Goal: Information Seeking & Learning: Learn about a topic

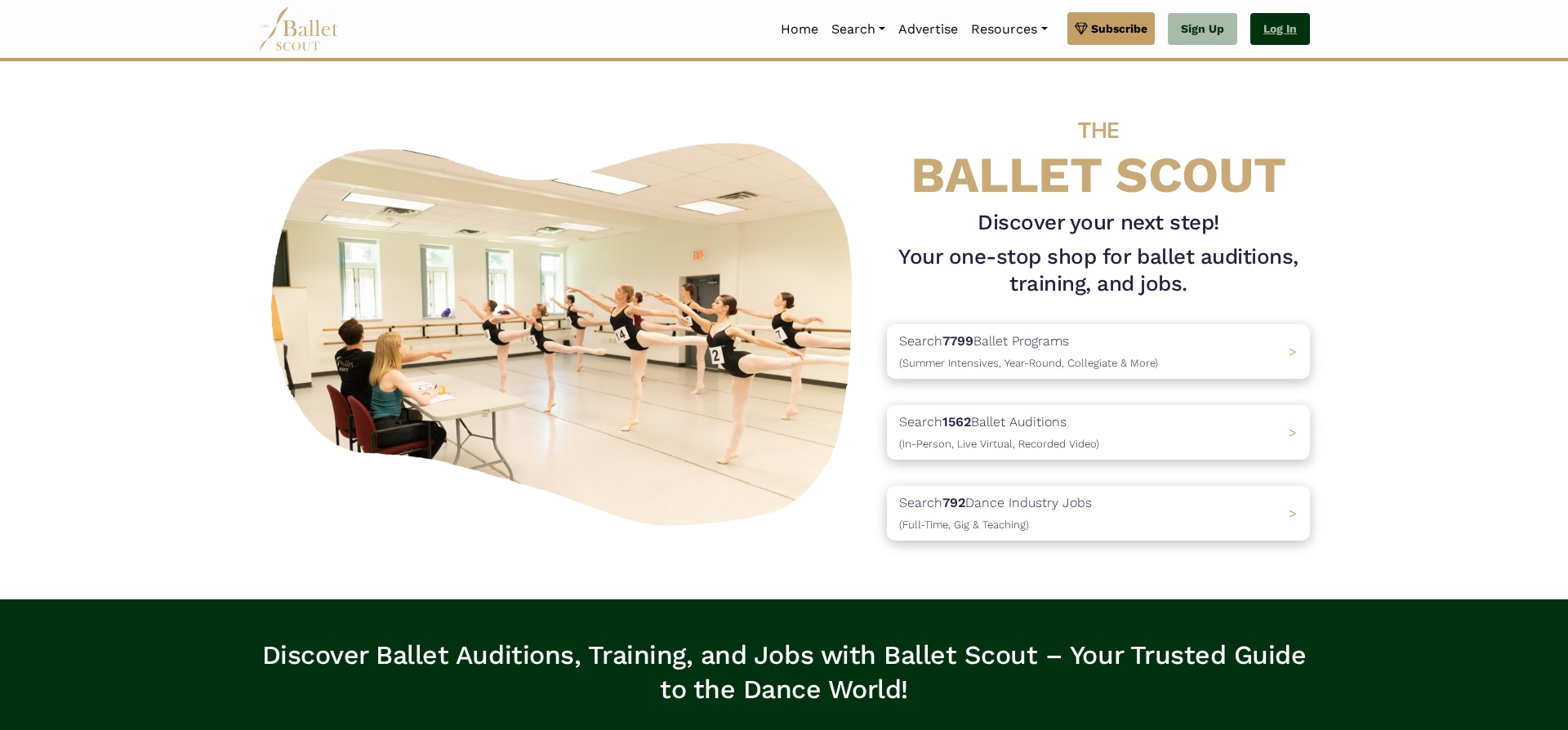
click at [1283, 23] on link "Log In" at bounding box center [1281, 29] width 60 height 33
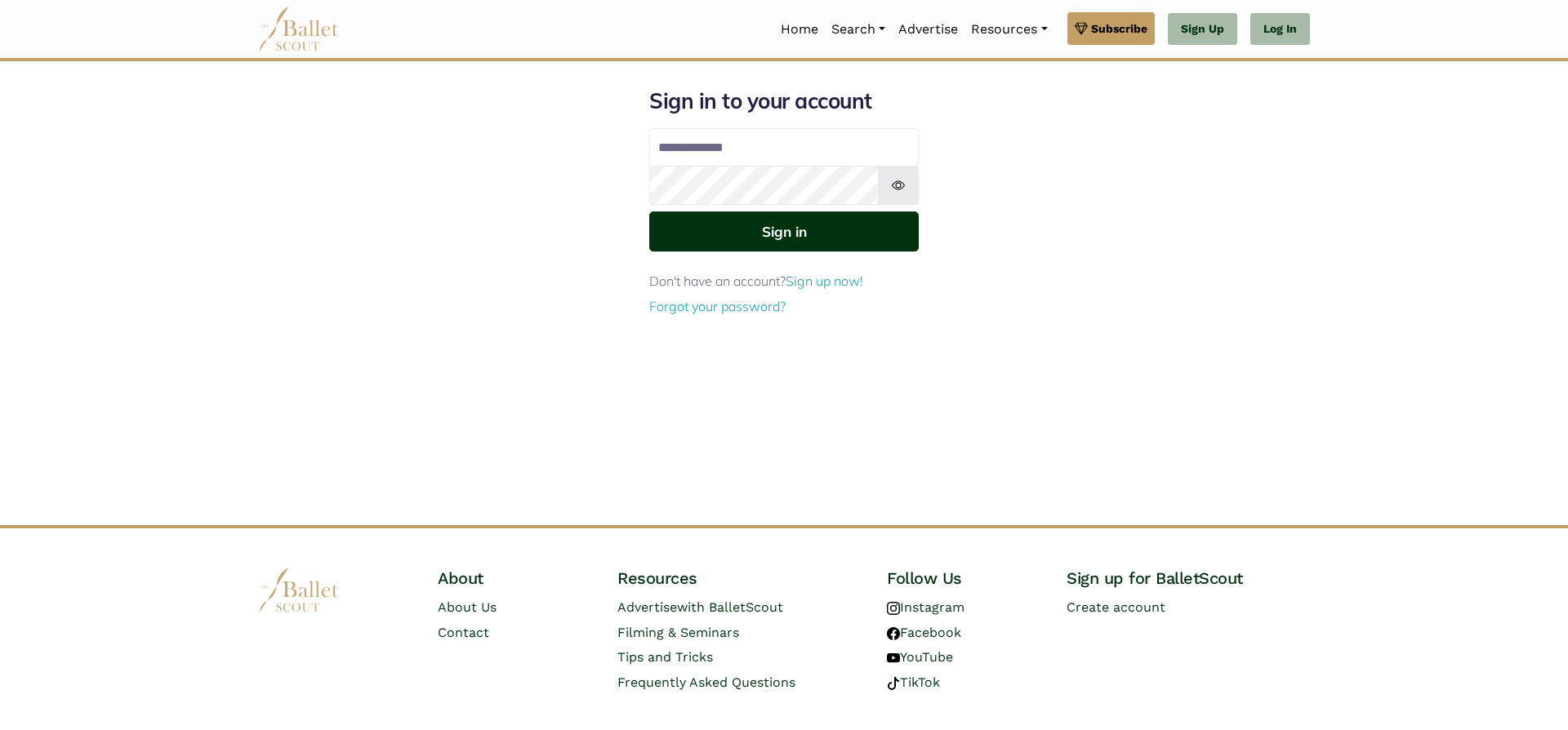
type input "**********"
click at [737, 230] on button "Sign in" at bounding box center [784, 232] width 270 height 40
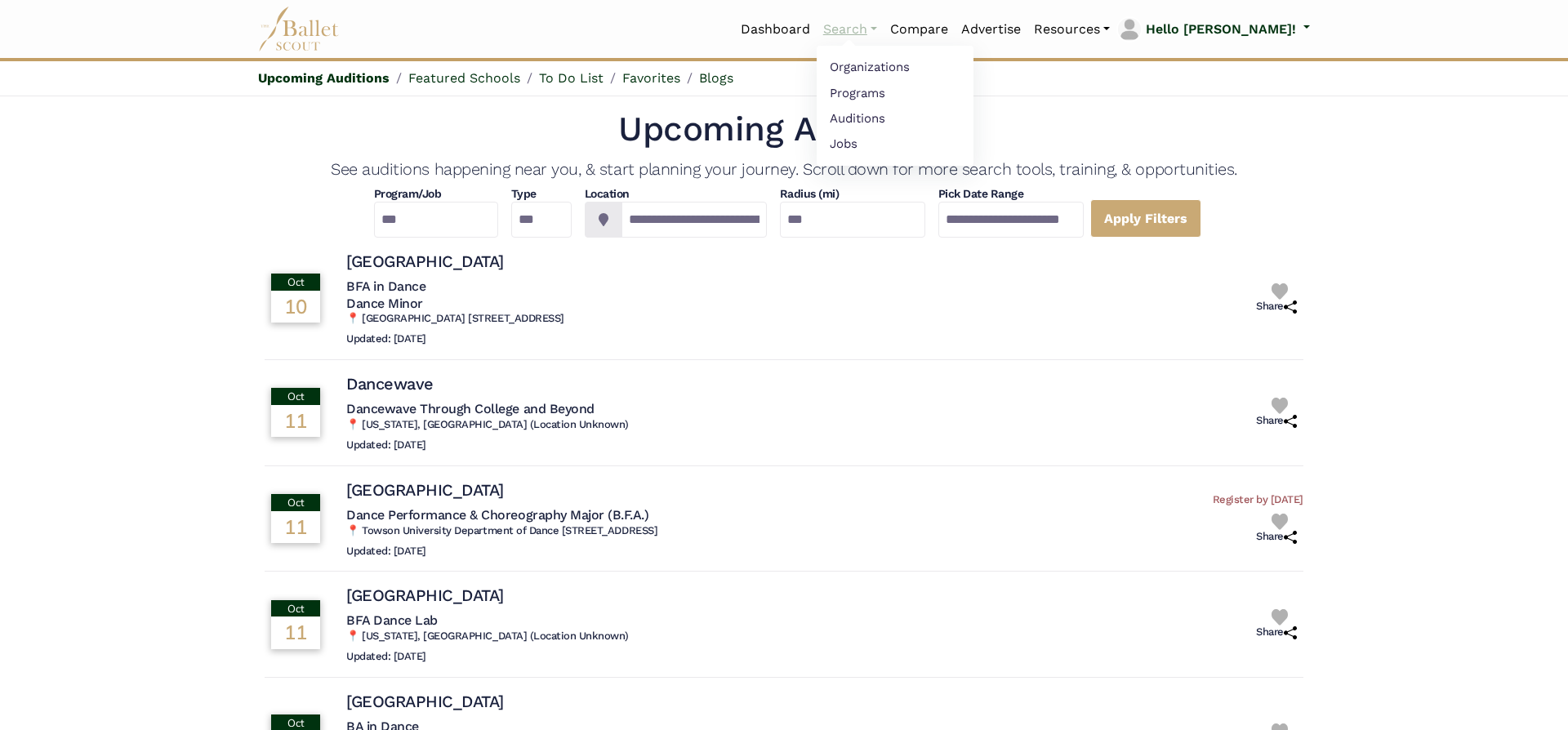
click at [884, 25] on link "Search" at bounding box center [850, 29] width 67 height 34
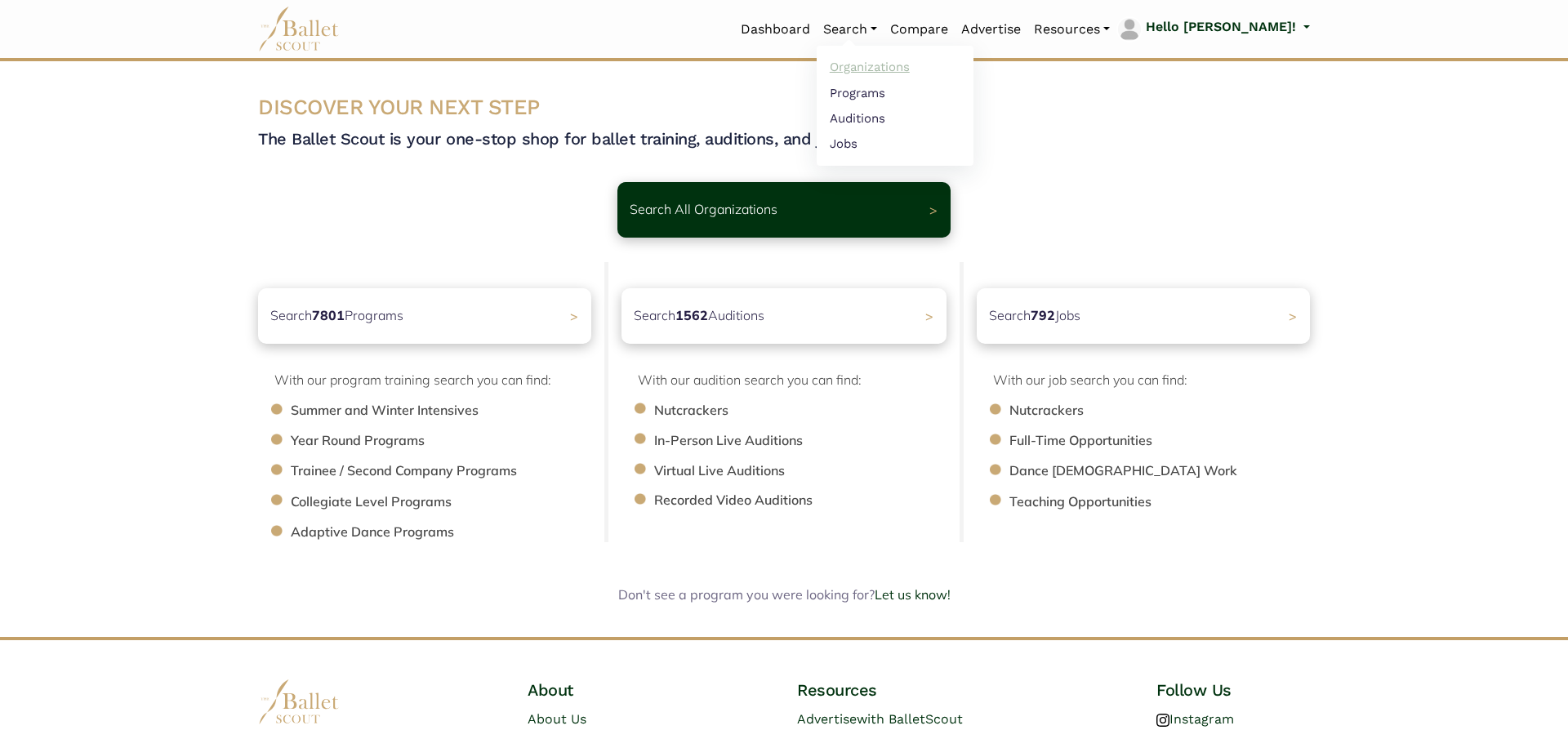
click at [948, 69] on link "Organizations" at bounding box center [895, 67] width 157 height 25
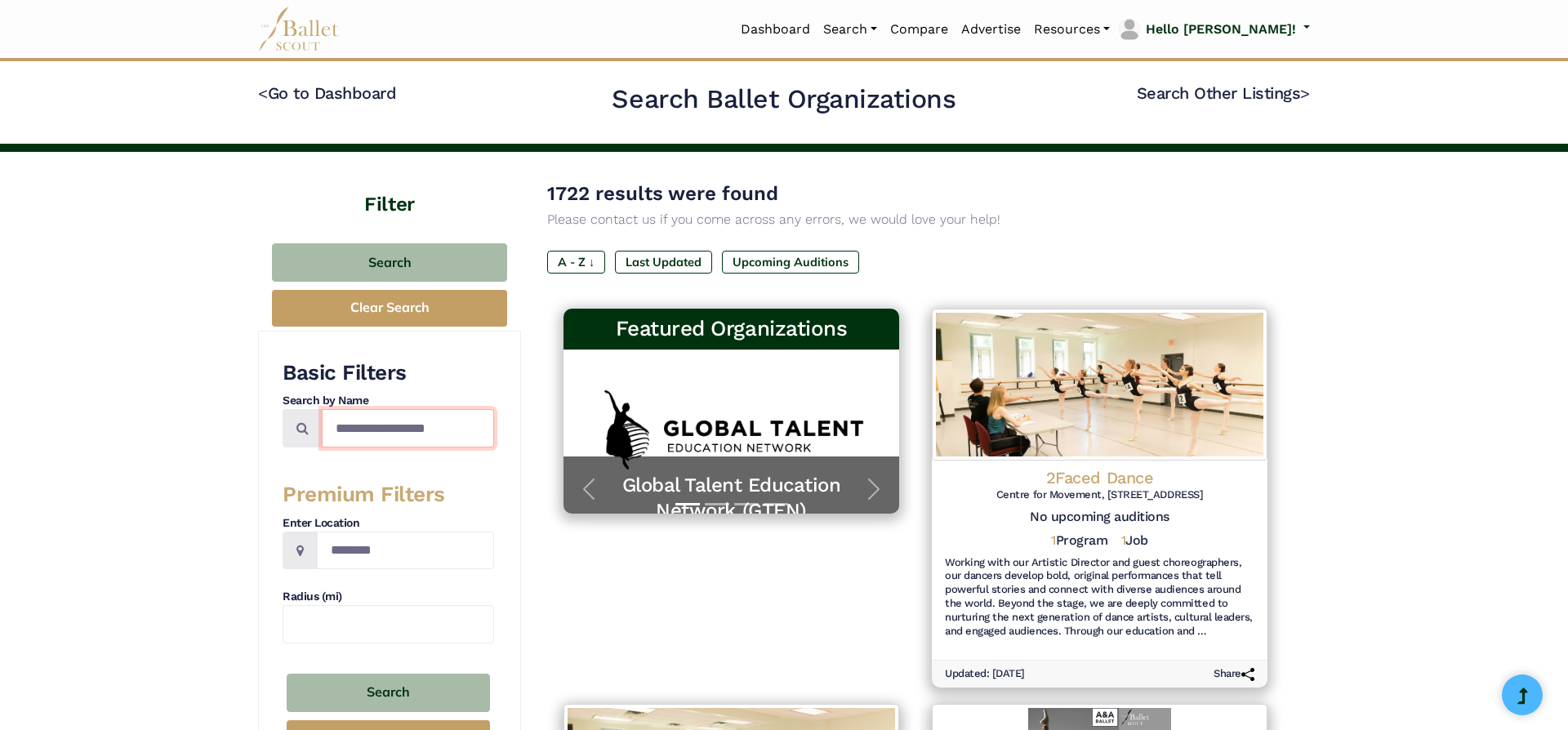
click at [445, 427] on input "Search by names..." at bounding box center [408, 428] width 172 height 38
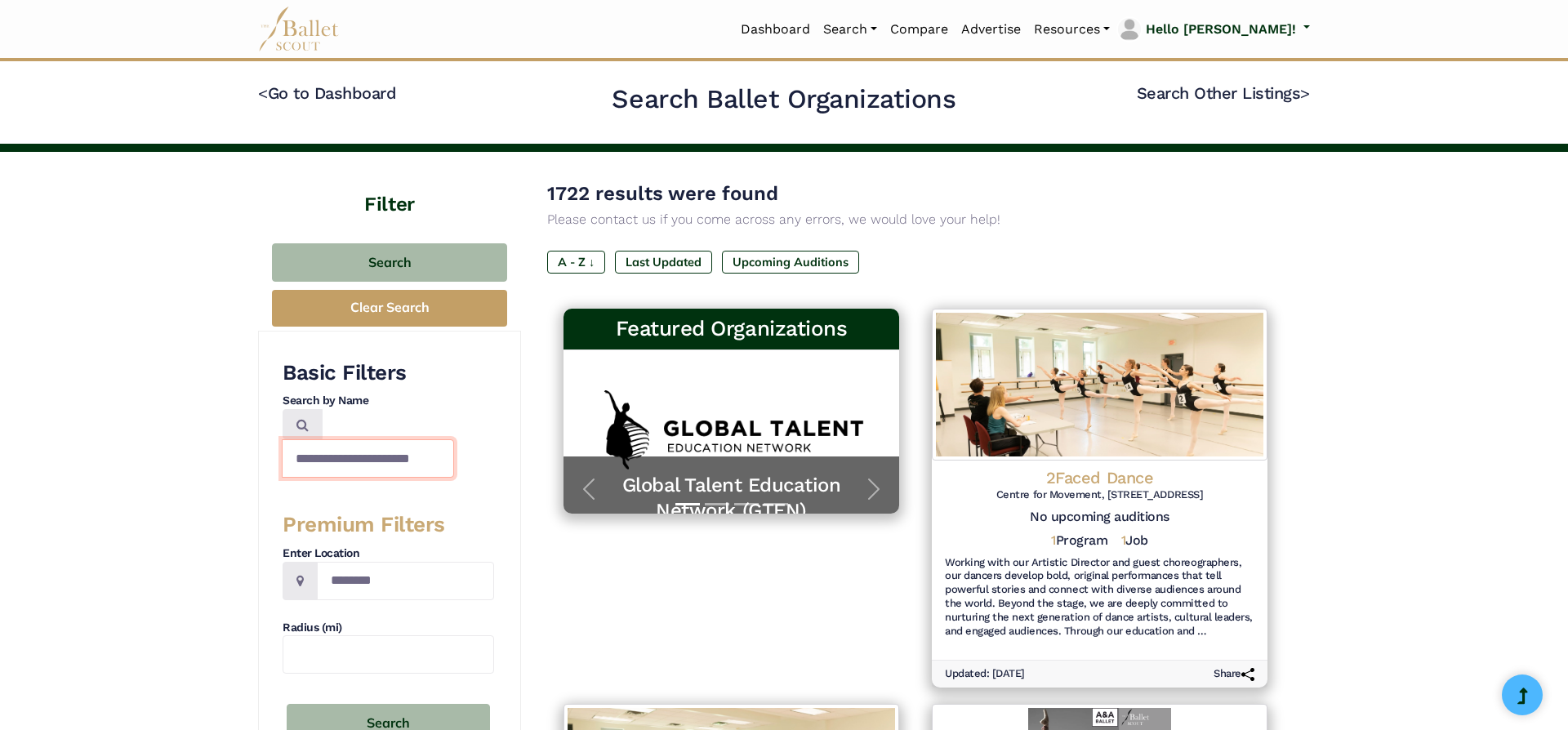
type input "**********"
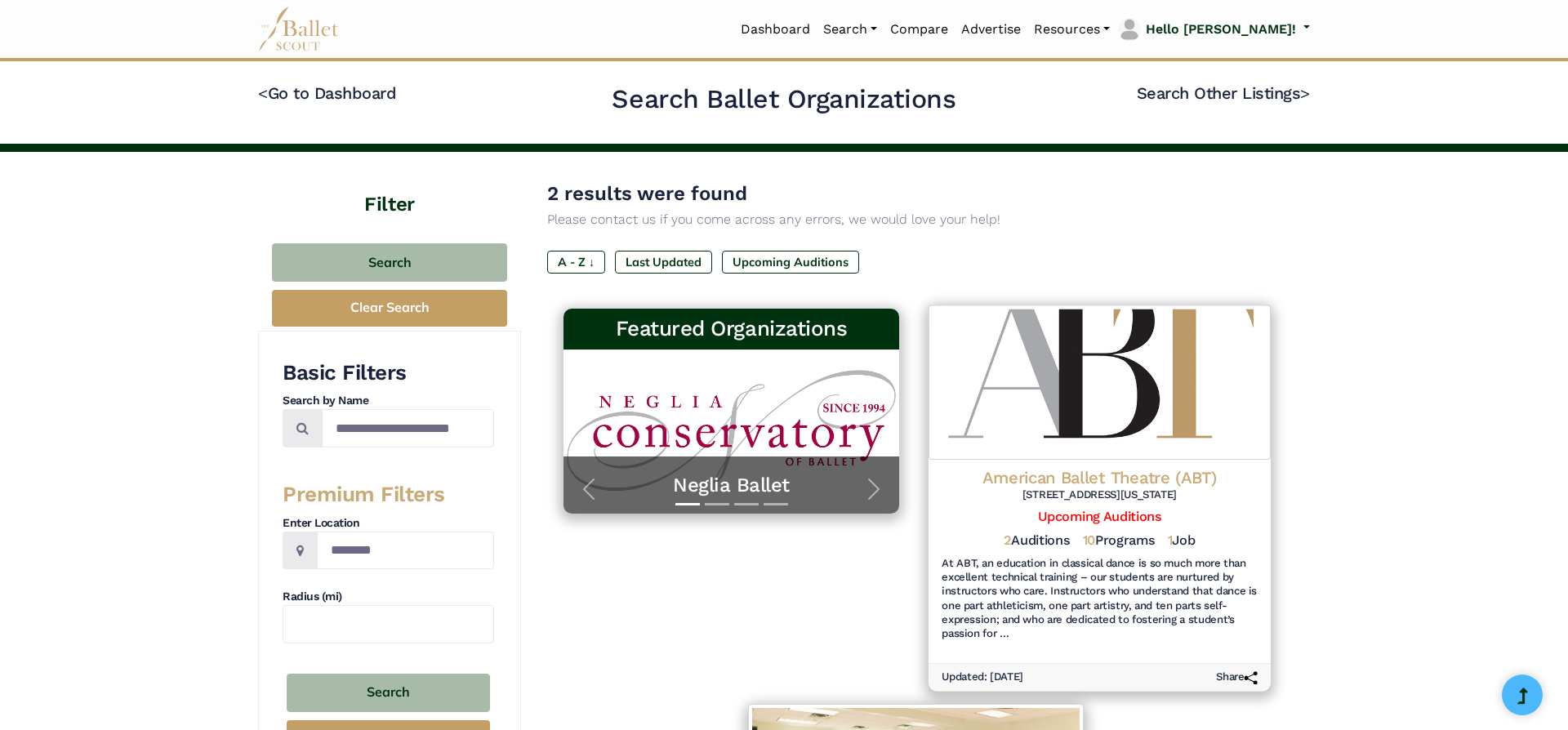
click at [1149, 483] on h4 "American Ballet Theatre (ABT)" at bounding box center [1100, 477] width 316 height 22
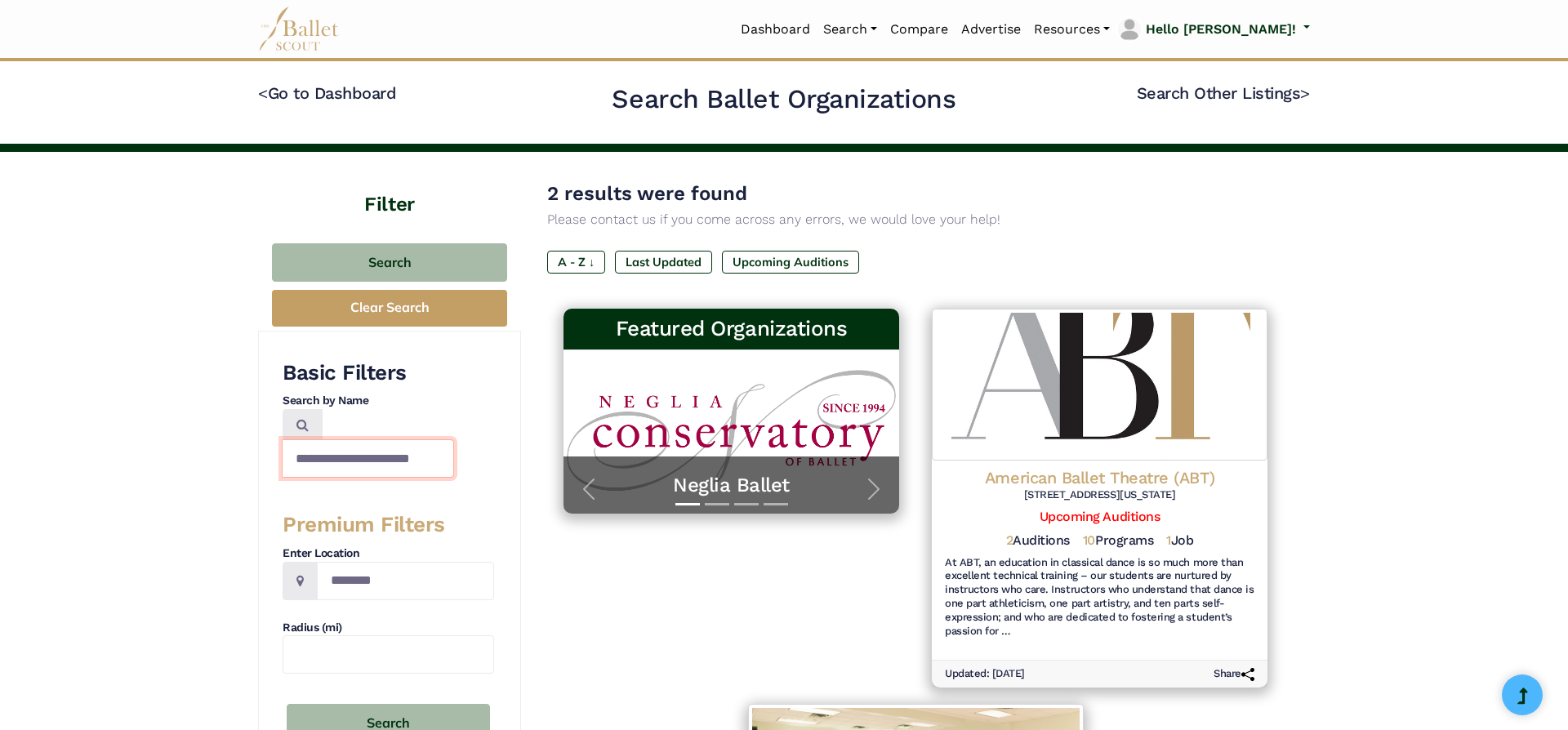
drag, startPoint x: 336, startPoint y: 431, endPoint x: 552, endPoint y: 463, distance: 218.8
click at [454, 463] on input "**********" at bounding box center [368, 458] width 172 height 38
type input "**********"
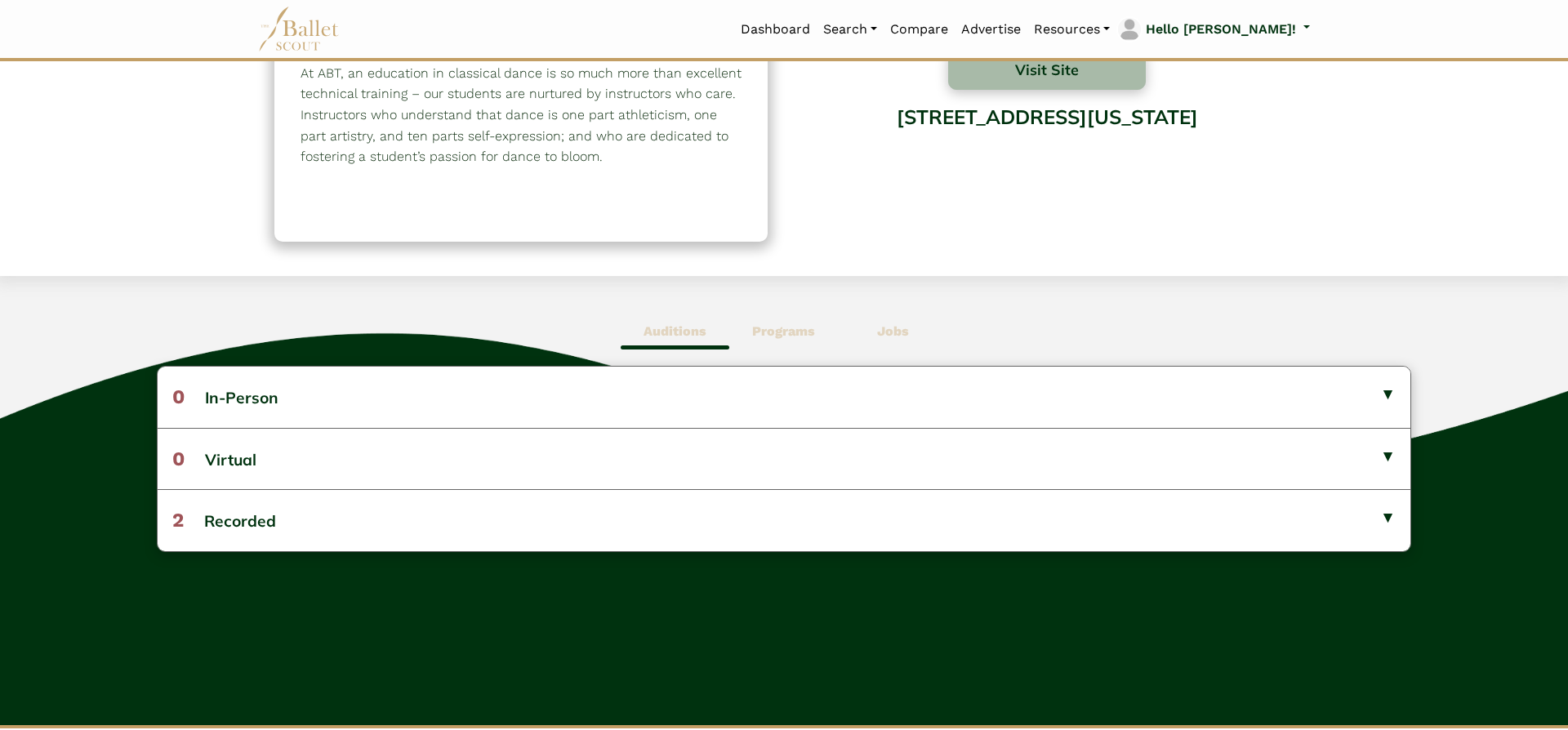
scroll to position [218, 0]
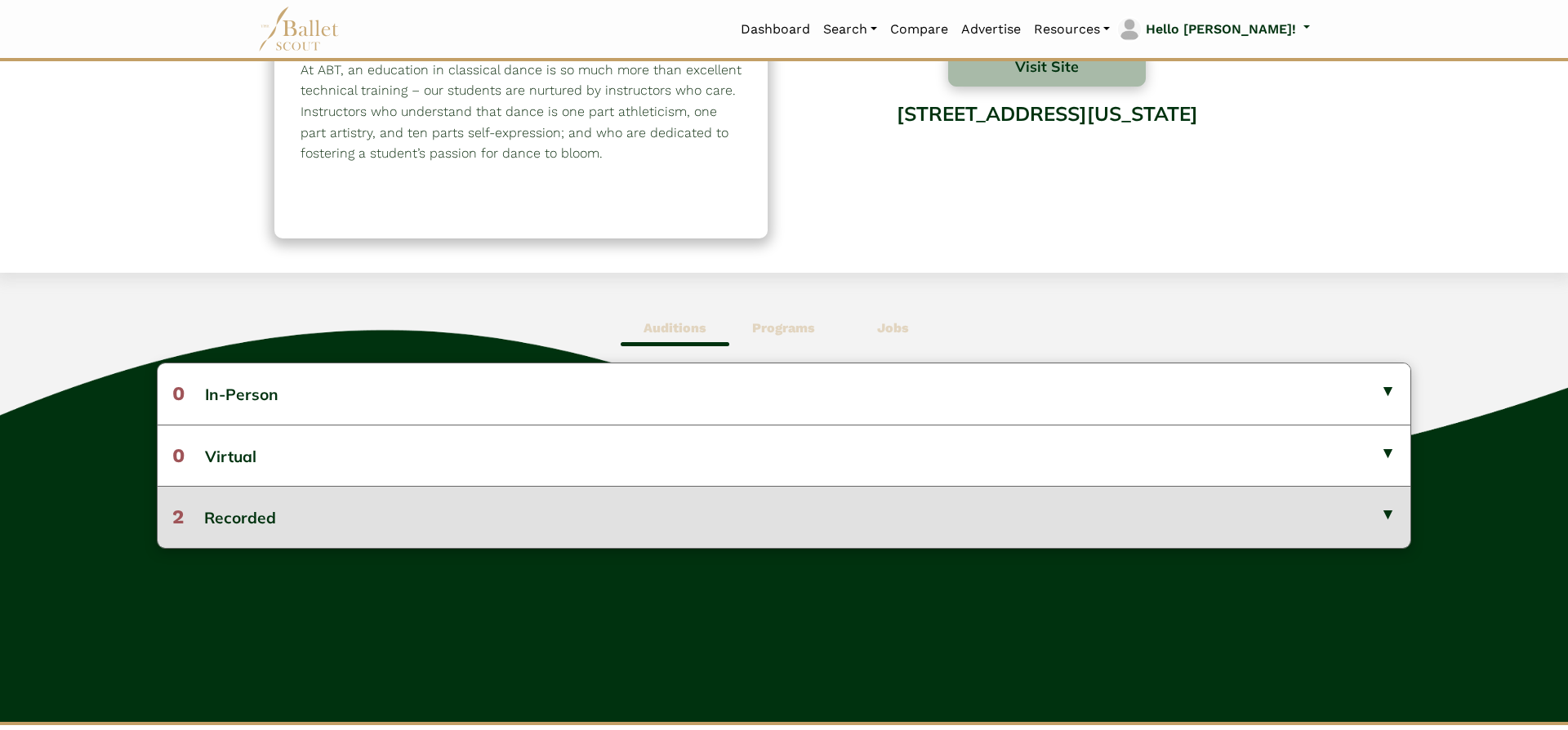
click at [610, 514] on button "2 Recorded" at bounding box center [784, 516] width 1253 height 61
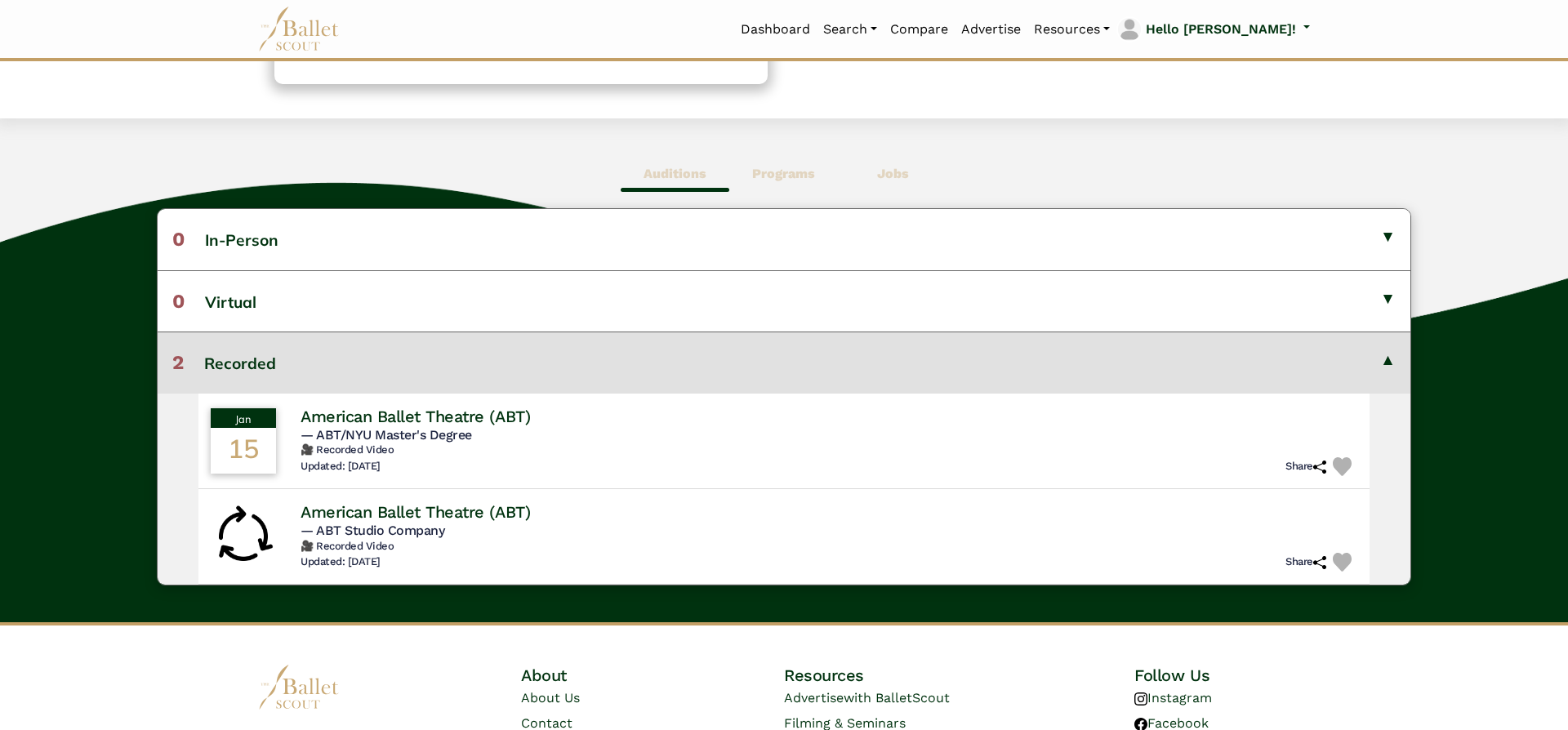
scroll to position [371, 0]
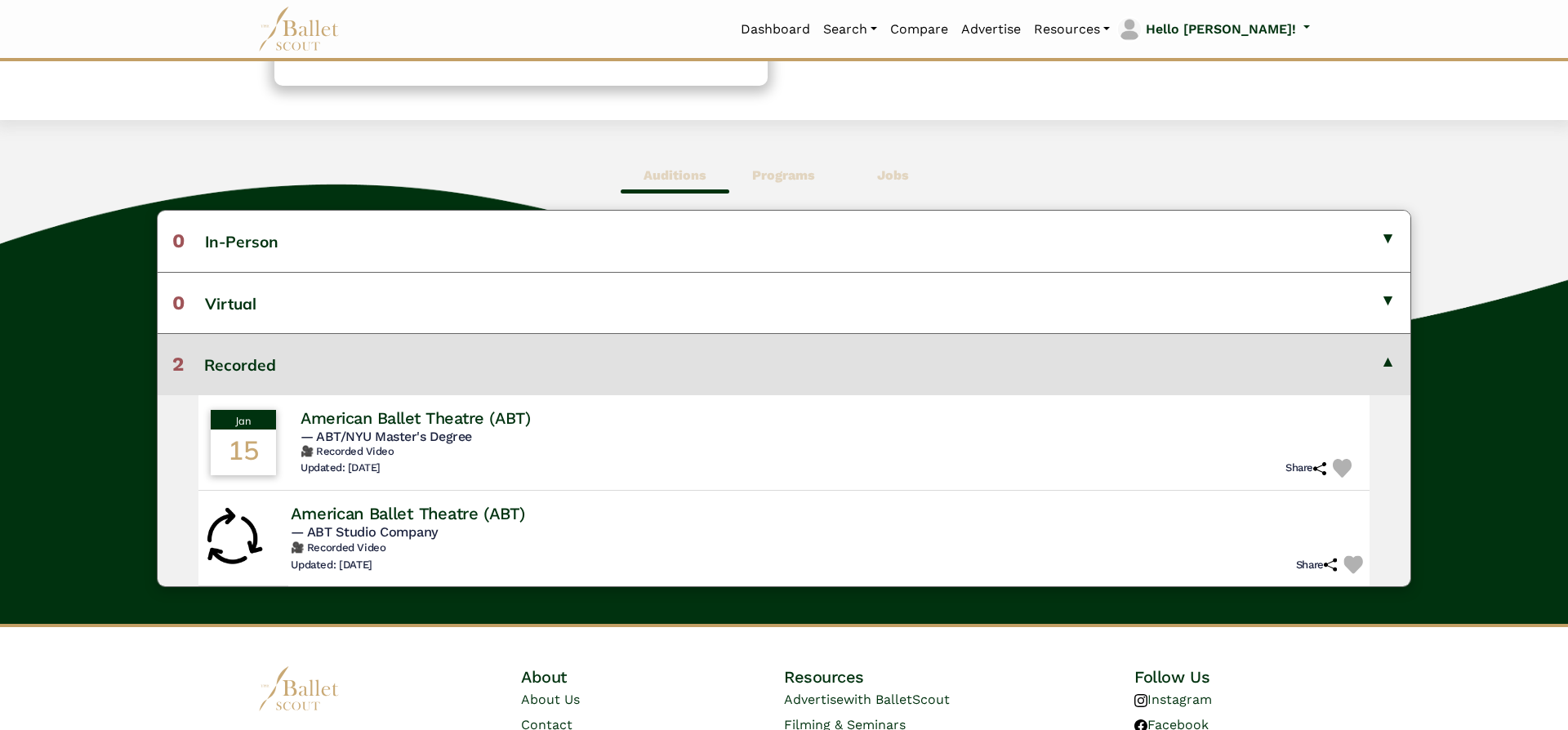
click at [525, 521] on h4 "American Ballet Theatre (ABT)" at bounding box center [408, 513] width 234 height 22
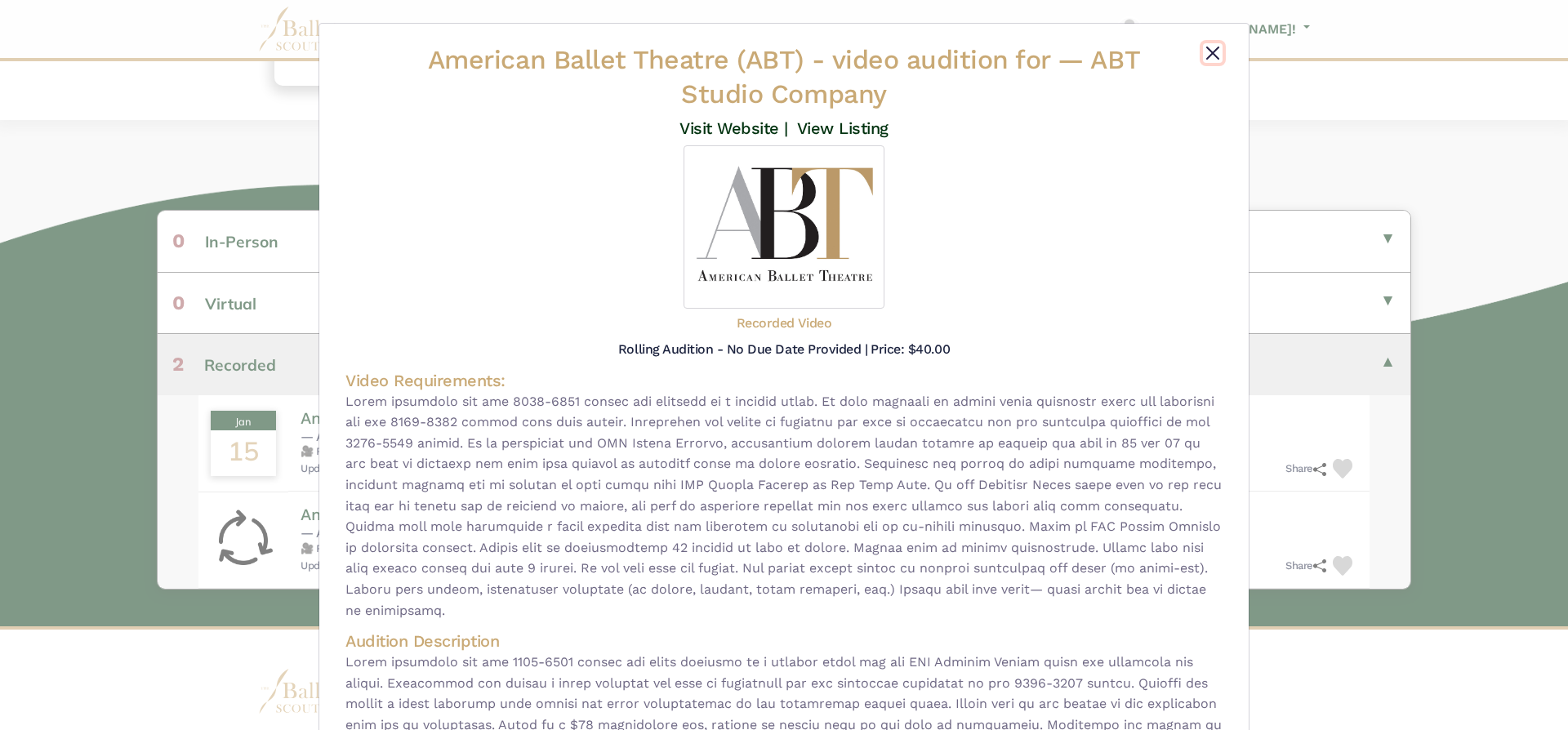
click at [1215, 55] on button "Close" at bounding box center [1213, 53] width 20 height 20
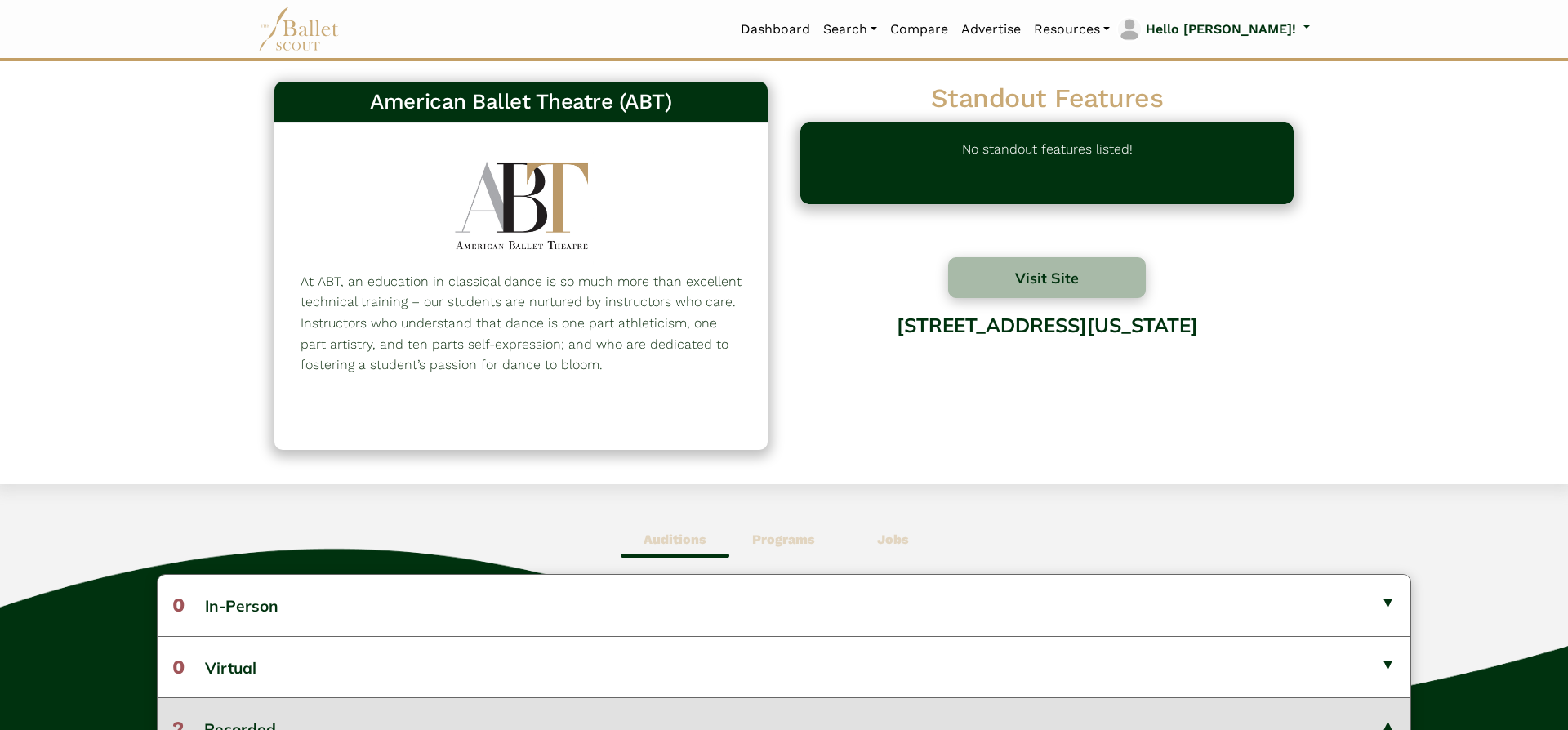
scroll to position [0, 0]
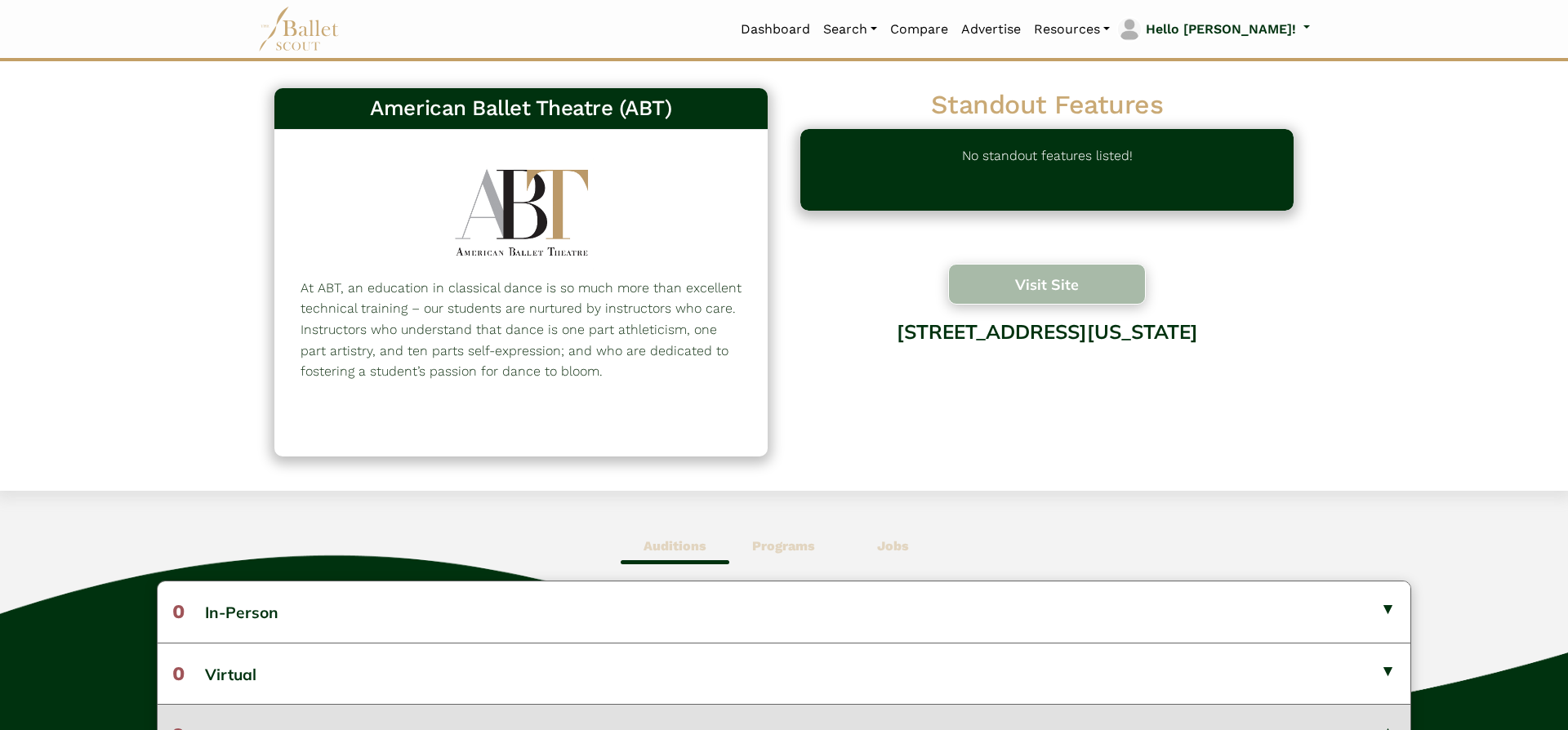
click at [1081, 297] on button "Visit Site" at bounding box center [1047, 284] width 198 height 41
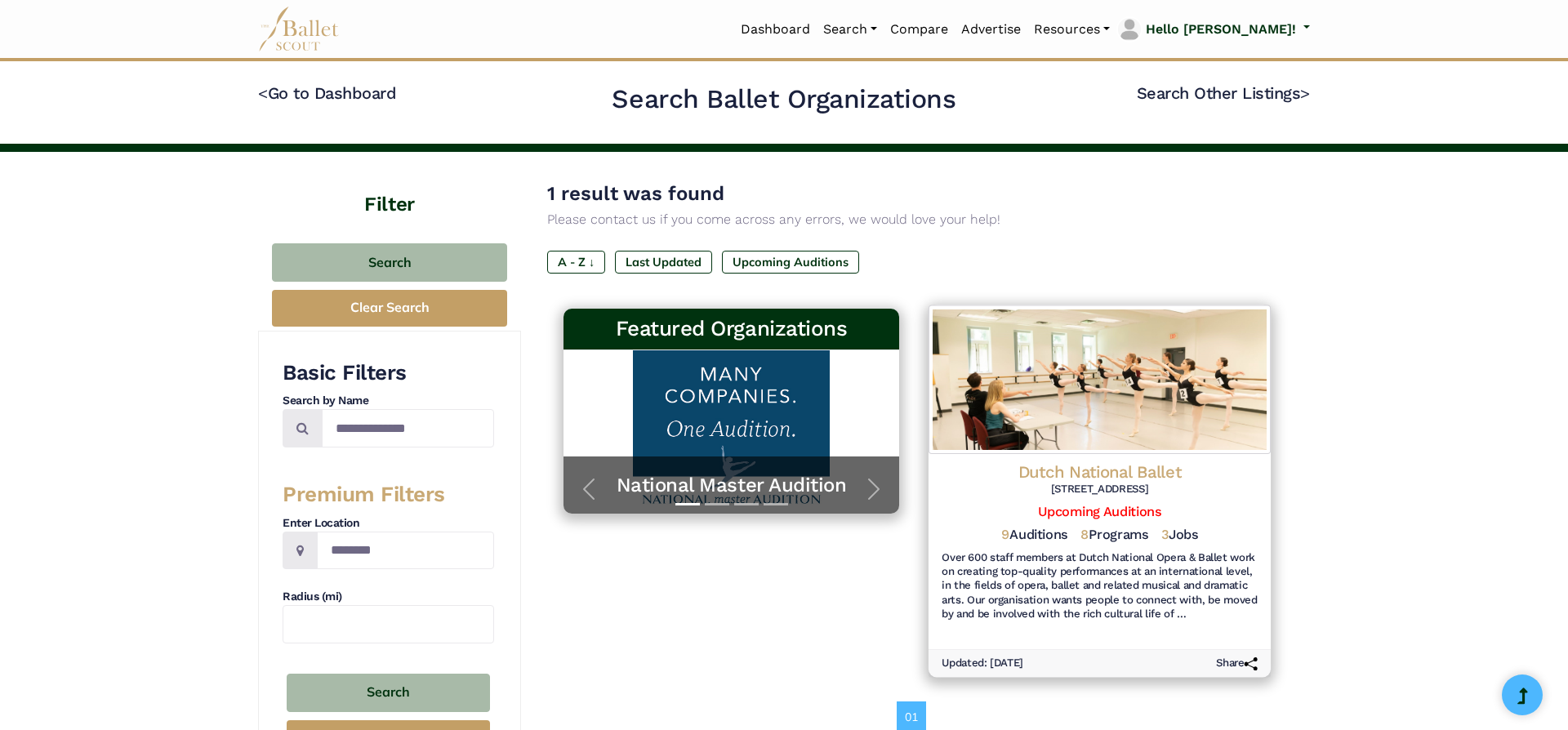
click at [1126, 483] on h4 "Dutch National Ballet" at bounding box center [1100, 473] width 316 height 22
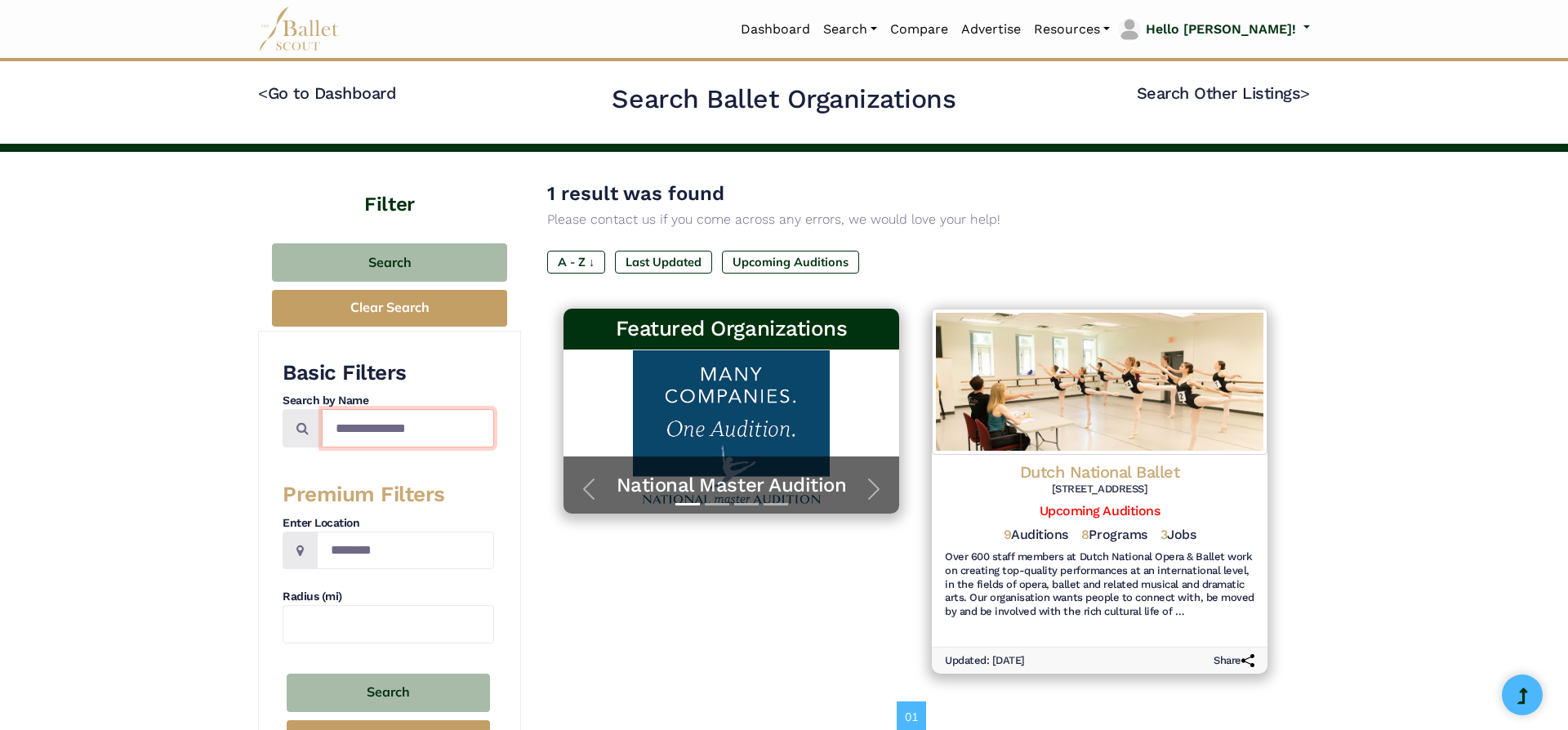
drag, startPoint x: 471, startPoint y: 430, endPoint x: 237, endPoint y: 411, distance: 235.2
click at [322, 411] on input "**********" at bounding box center [408, 428] width 172 height 38
type input "**********"
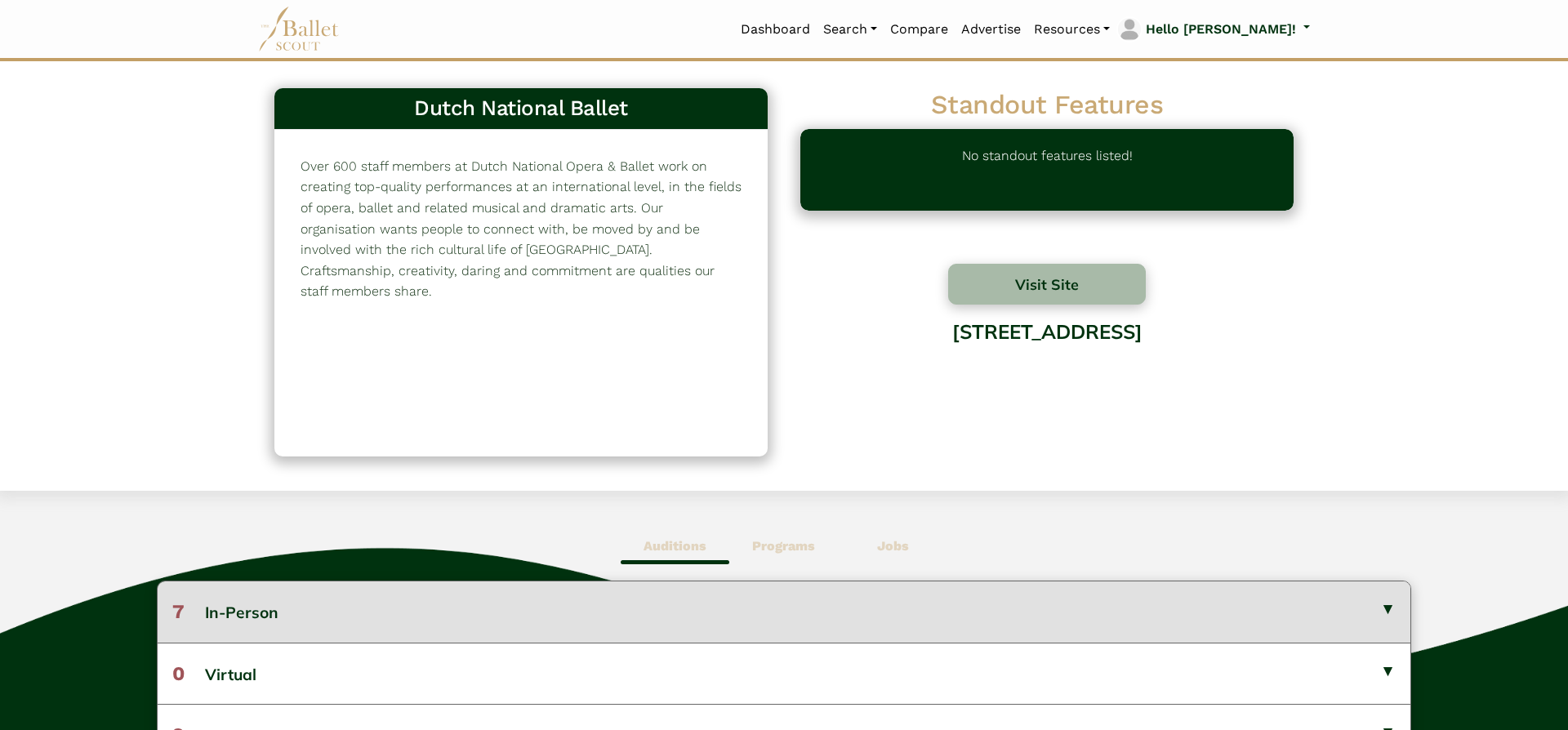
click at [708, 623] on button "7 In-Person" at bounding box center [784, 612] width 1253 height 60
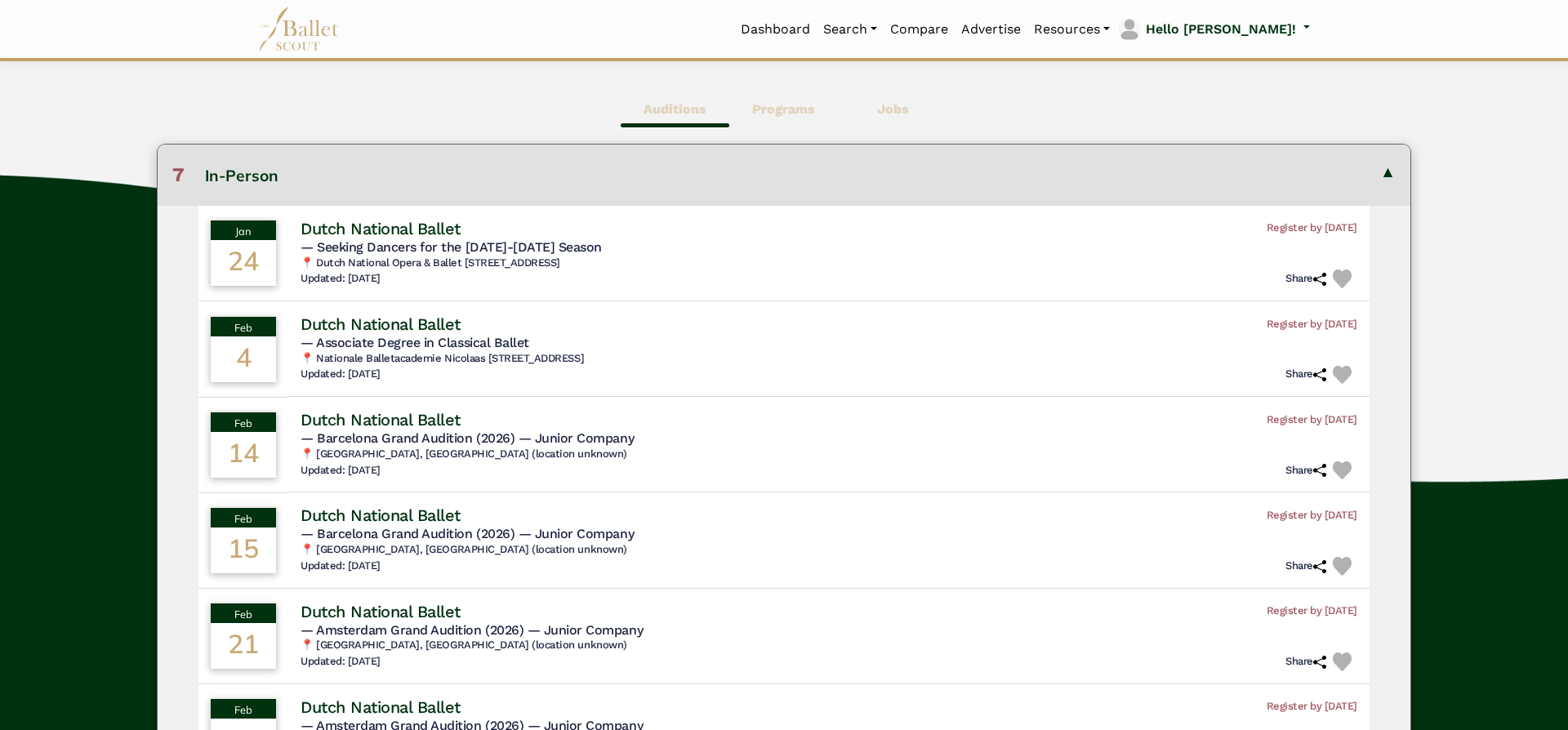
scroll to position [444, 0]
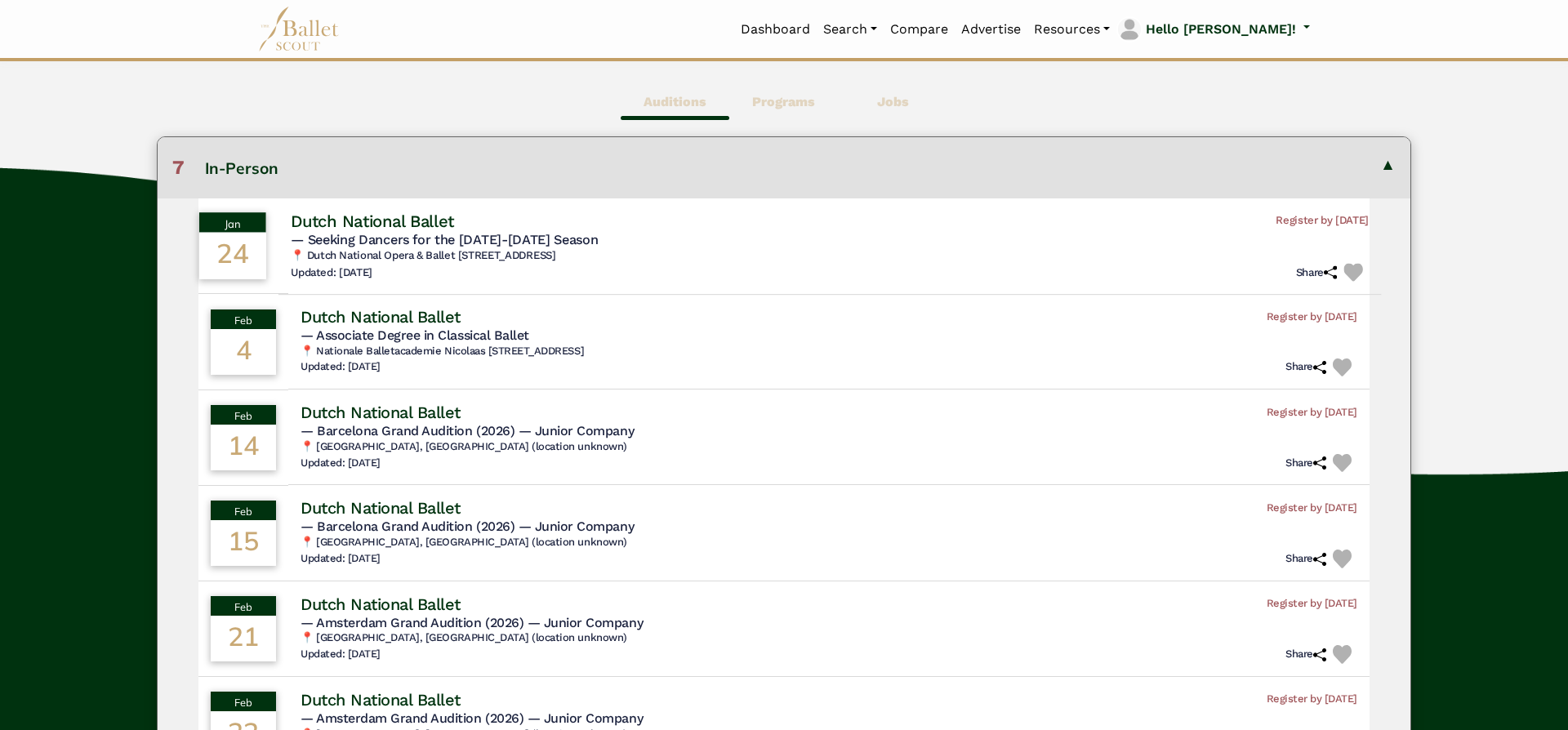
click at [454, 229] on h4 "Dutch National Ballet" at bounding box center [372, 221] width 163 height 22
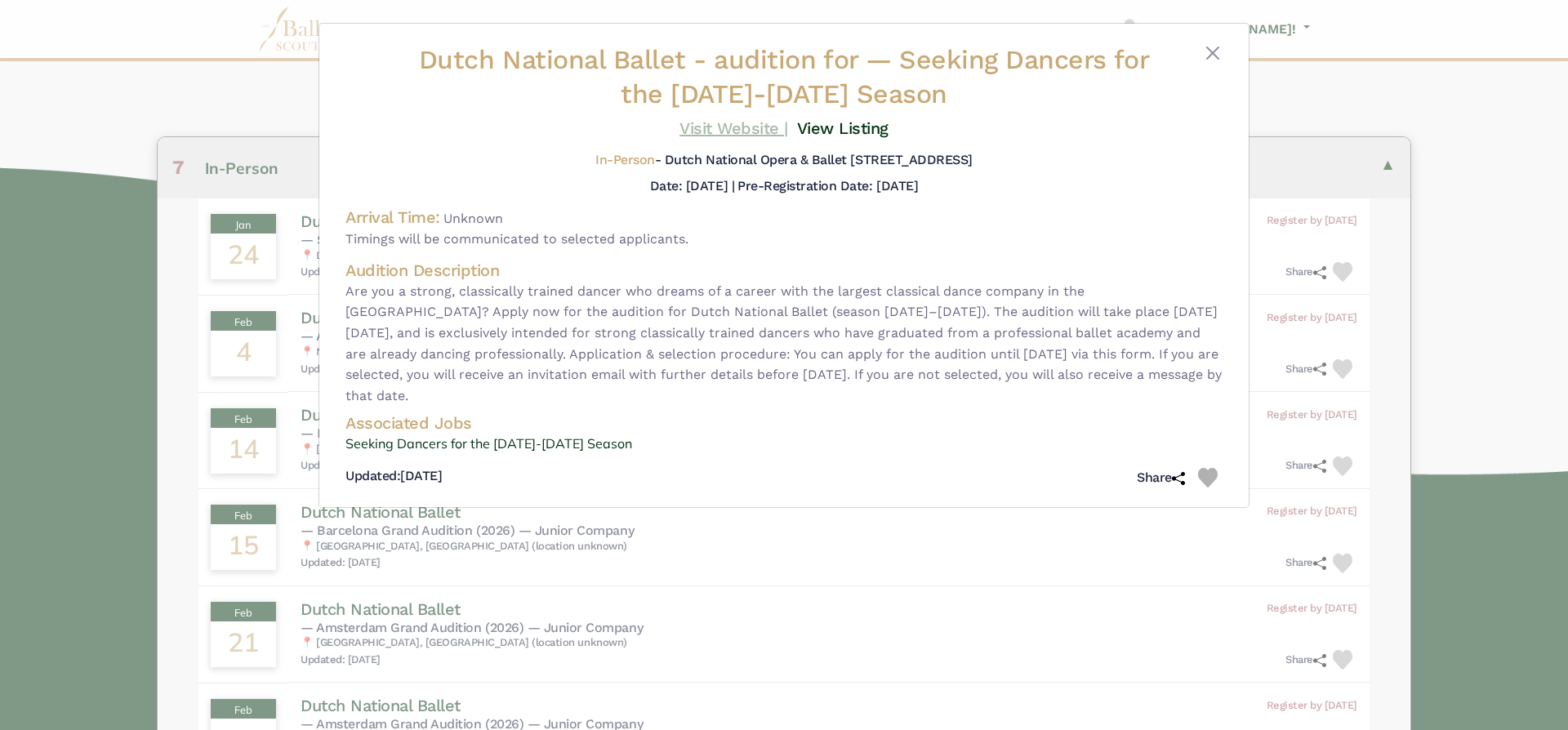
click at [716, 134] on link "Visit Website |" at bounding box center [734, 128] width 109 height 20
click at [1216, 54] on button "Close" at bounding box center [1213, 53] width 20 height 20
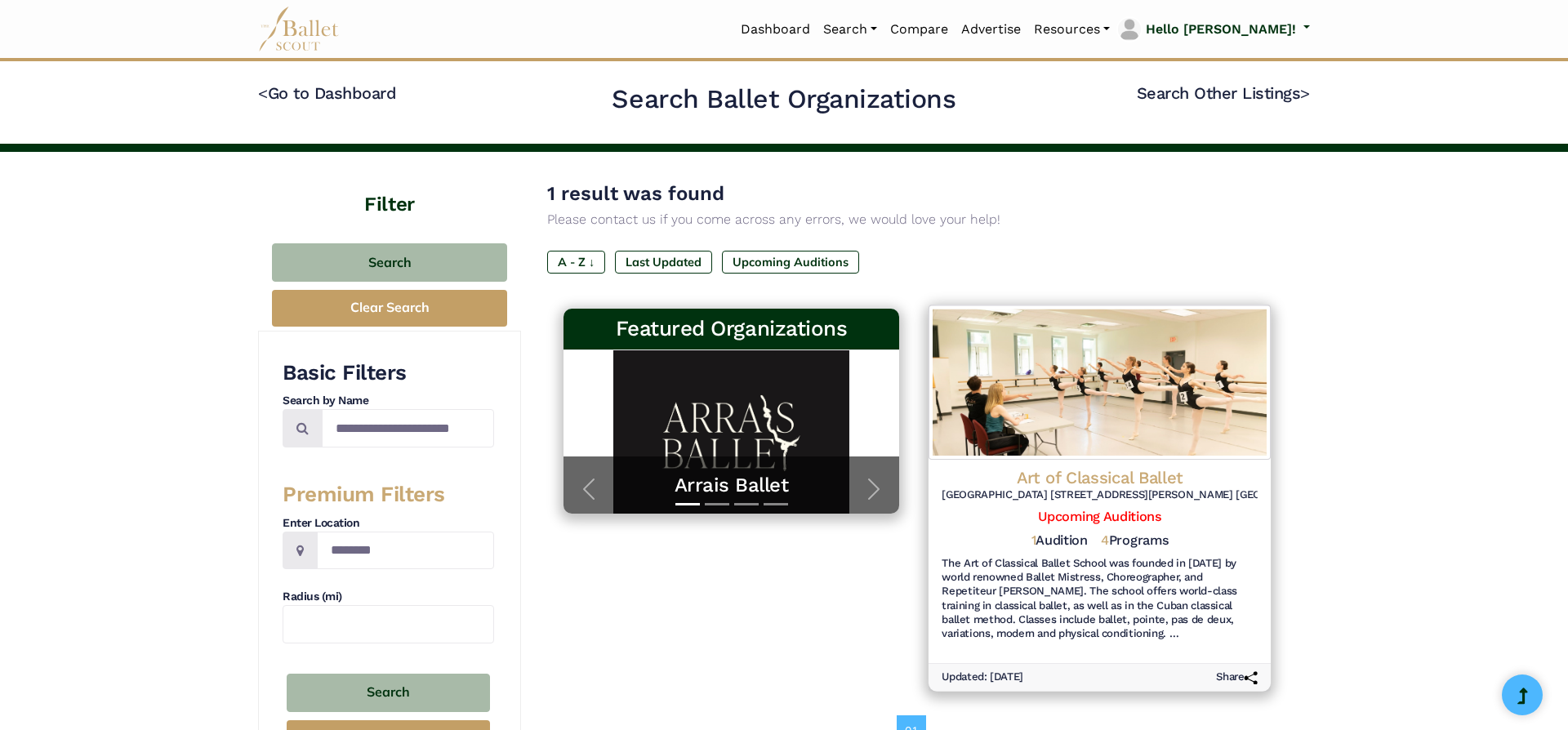
click at [1107, 479] on h4 "Art of Classical Ballet" at bounding box center [1100, 477] width 316 height 22
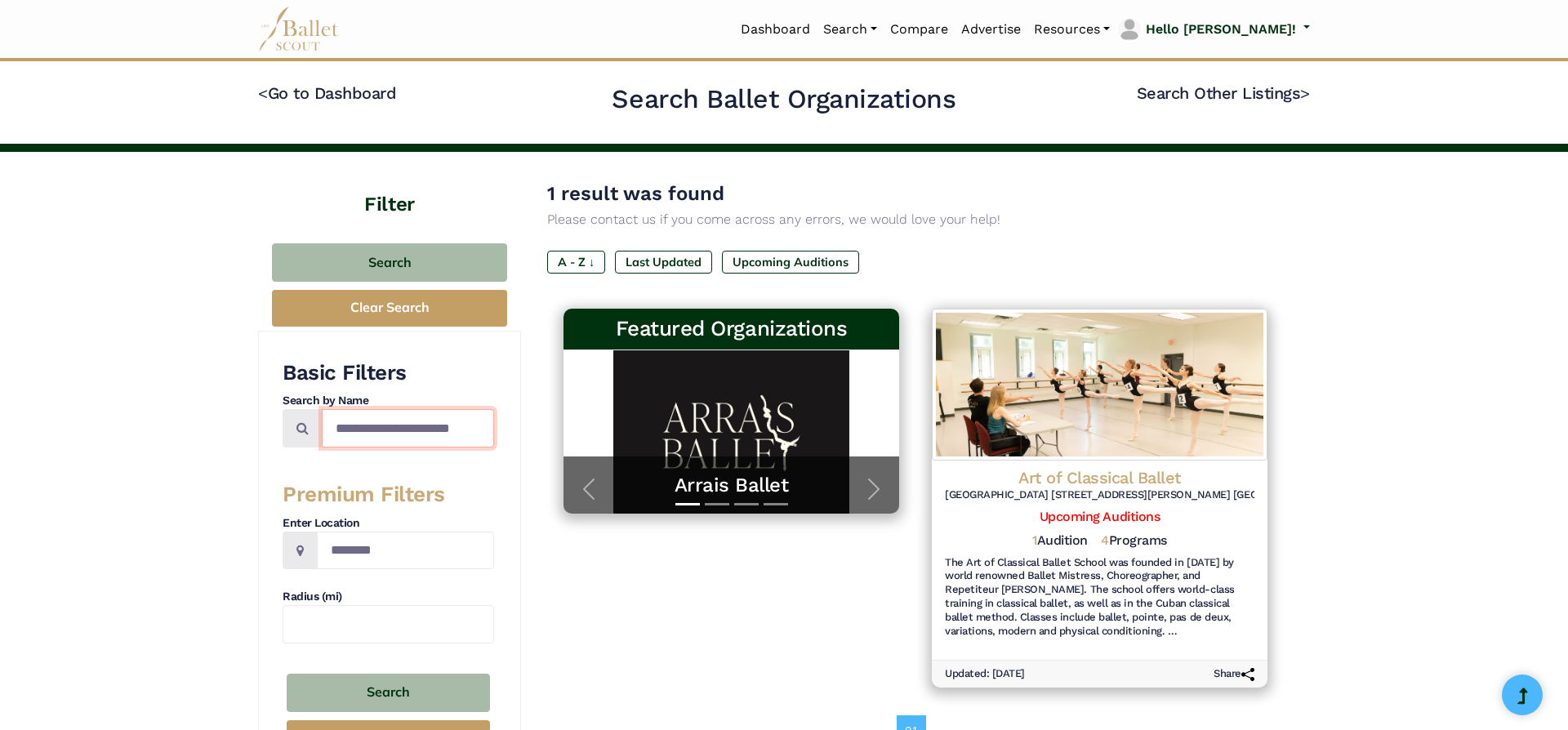
drag, startPoint x: 417, startPoint y: 426, endPoint x: 171, endPoint y: 399, distance: 248.2
click at [322, 409] on input "**********" at bounding box center [408, 428] width 172 height 38
type input "**********"
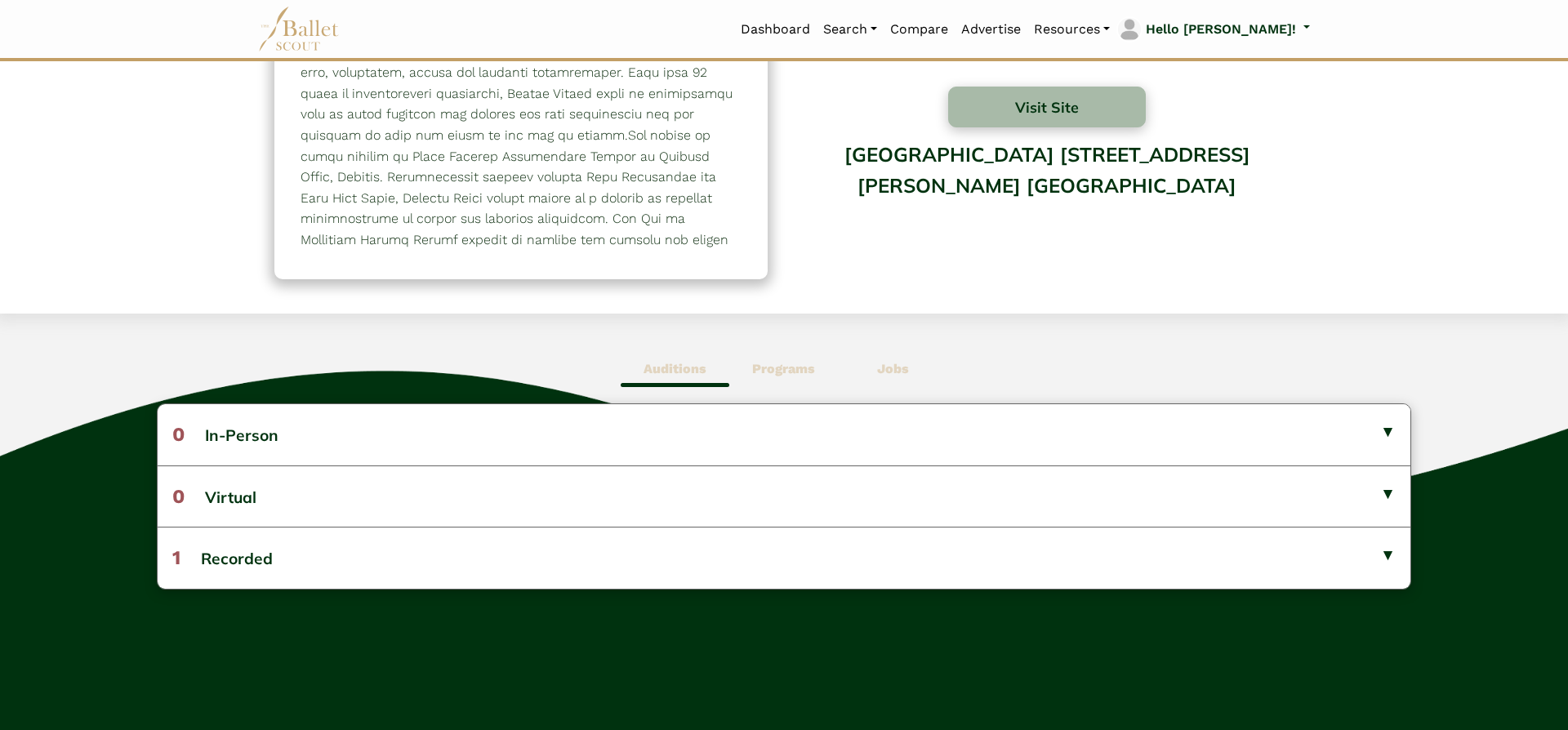
scroll to position [201, 0]
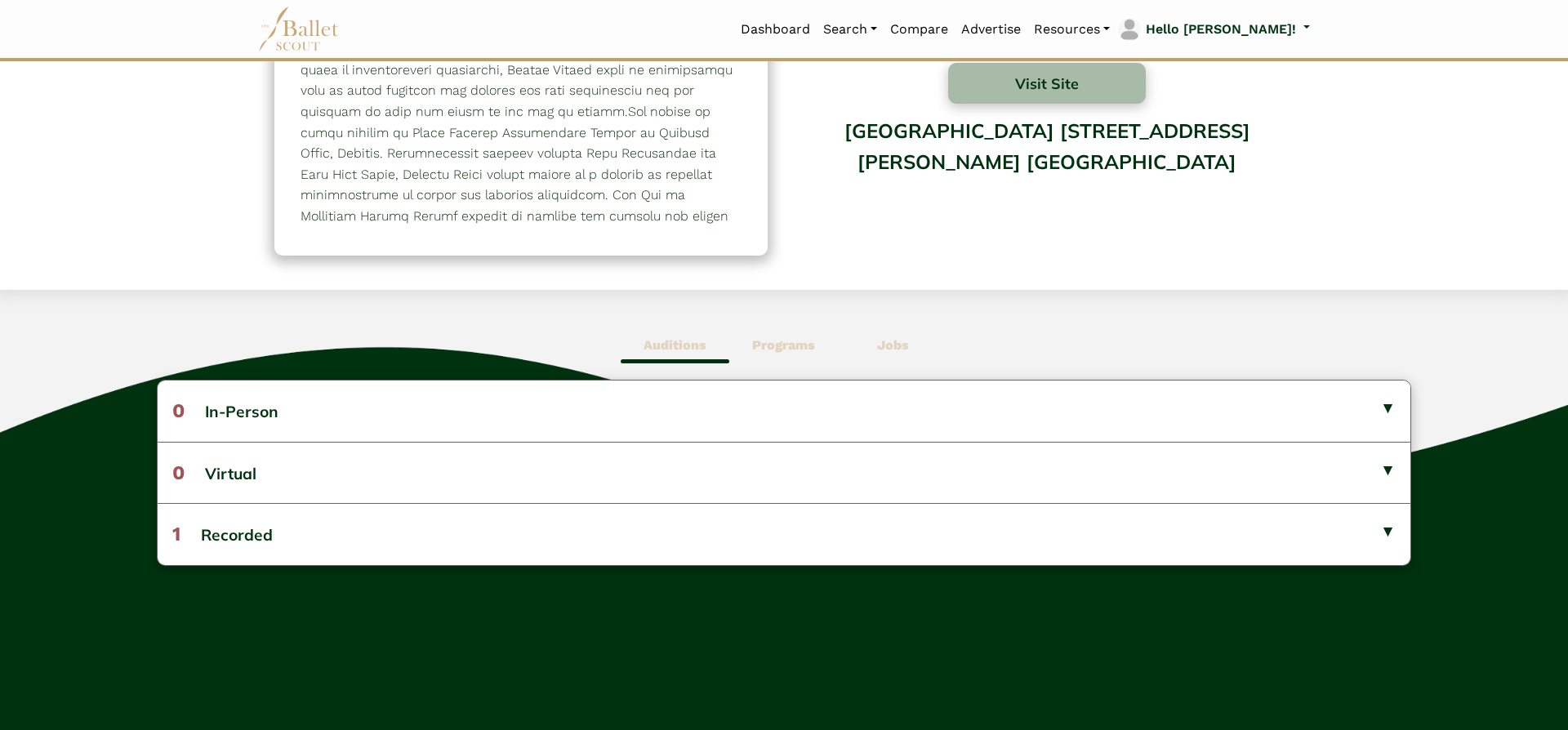
click at [795, 348] on b "Programs" at bounding box center [783, 345] width 63 height 16
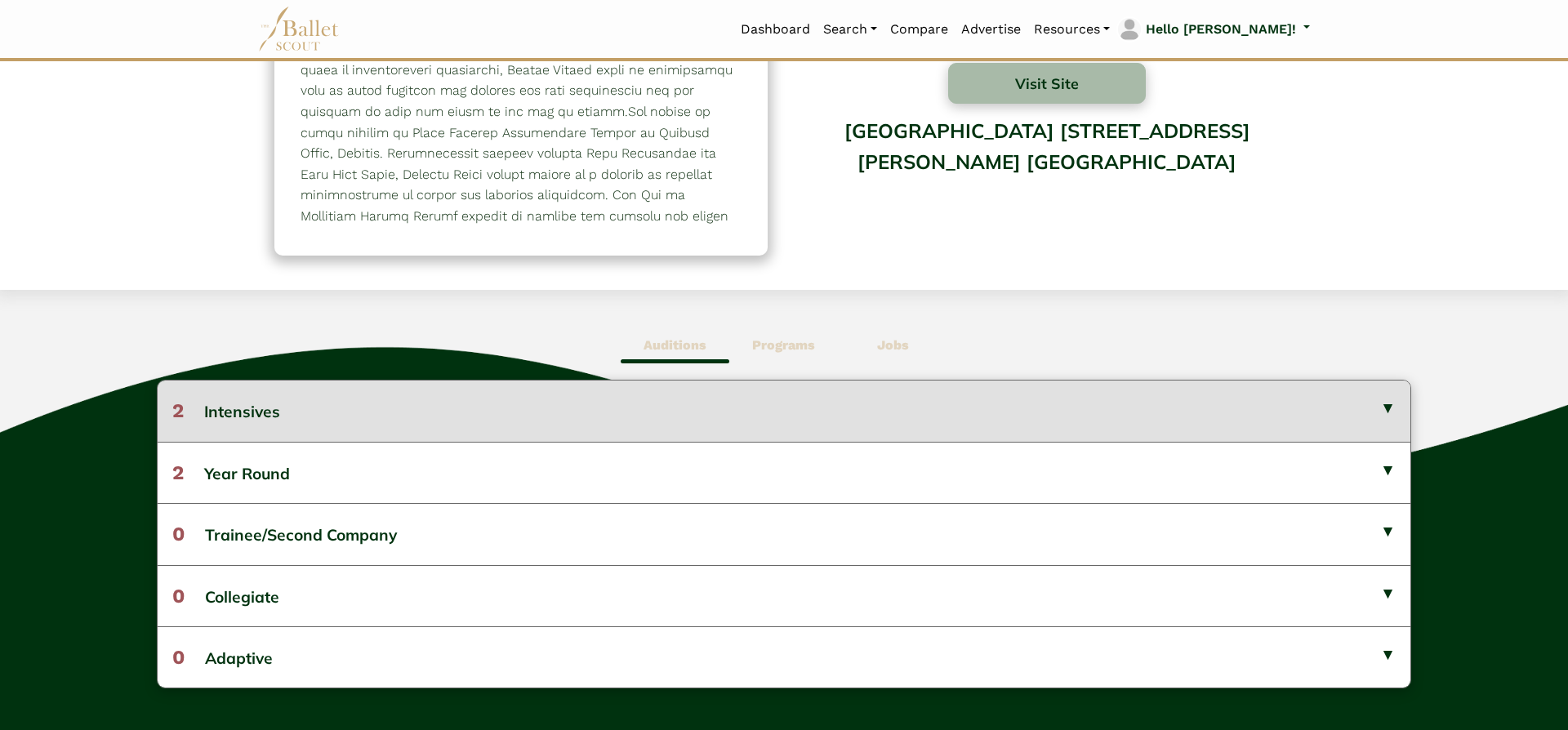
click at [792, 408] on button "2 Intensives" at bounding box center [784, 411] width 1253 height 60
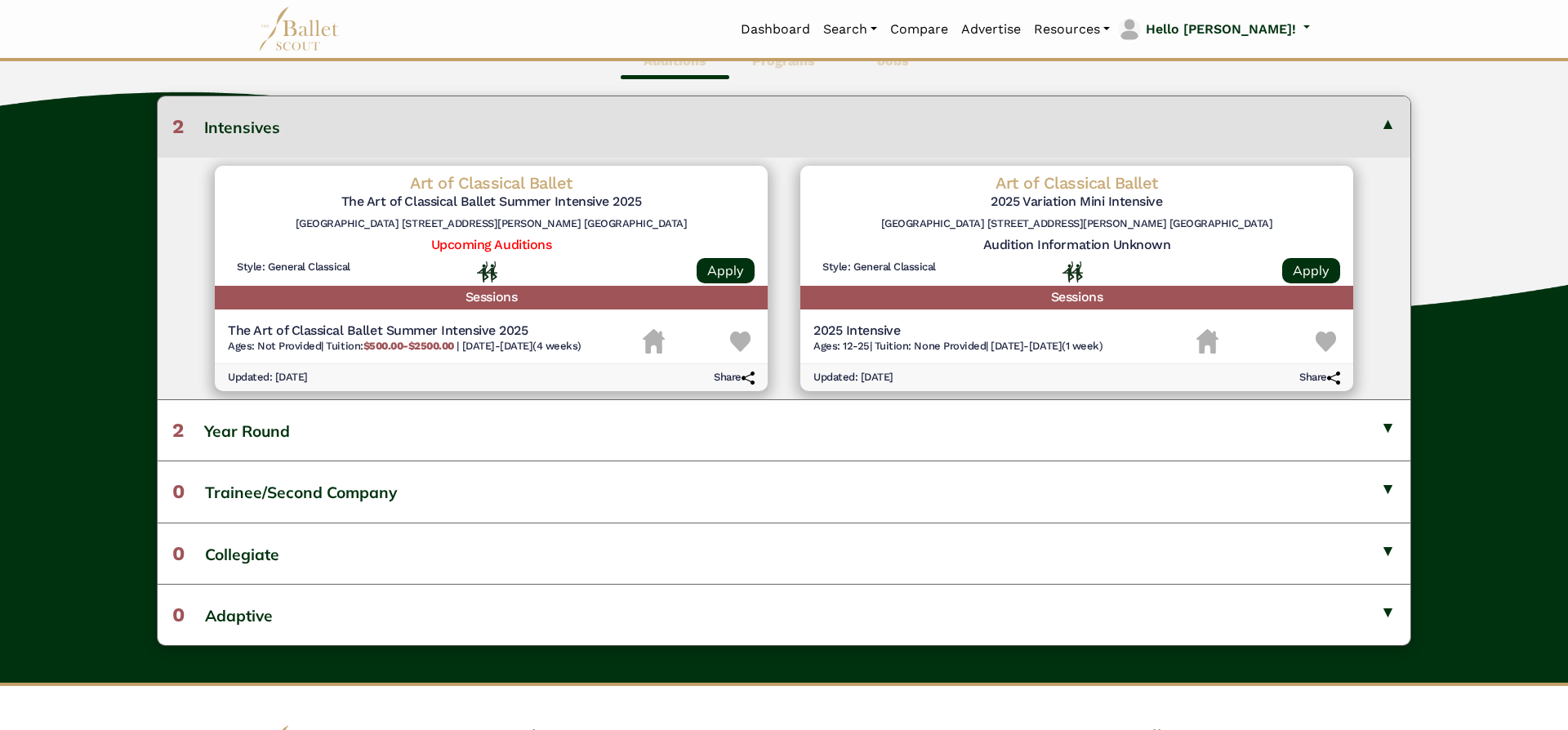
scroll to position [487, 0]
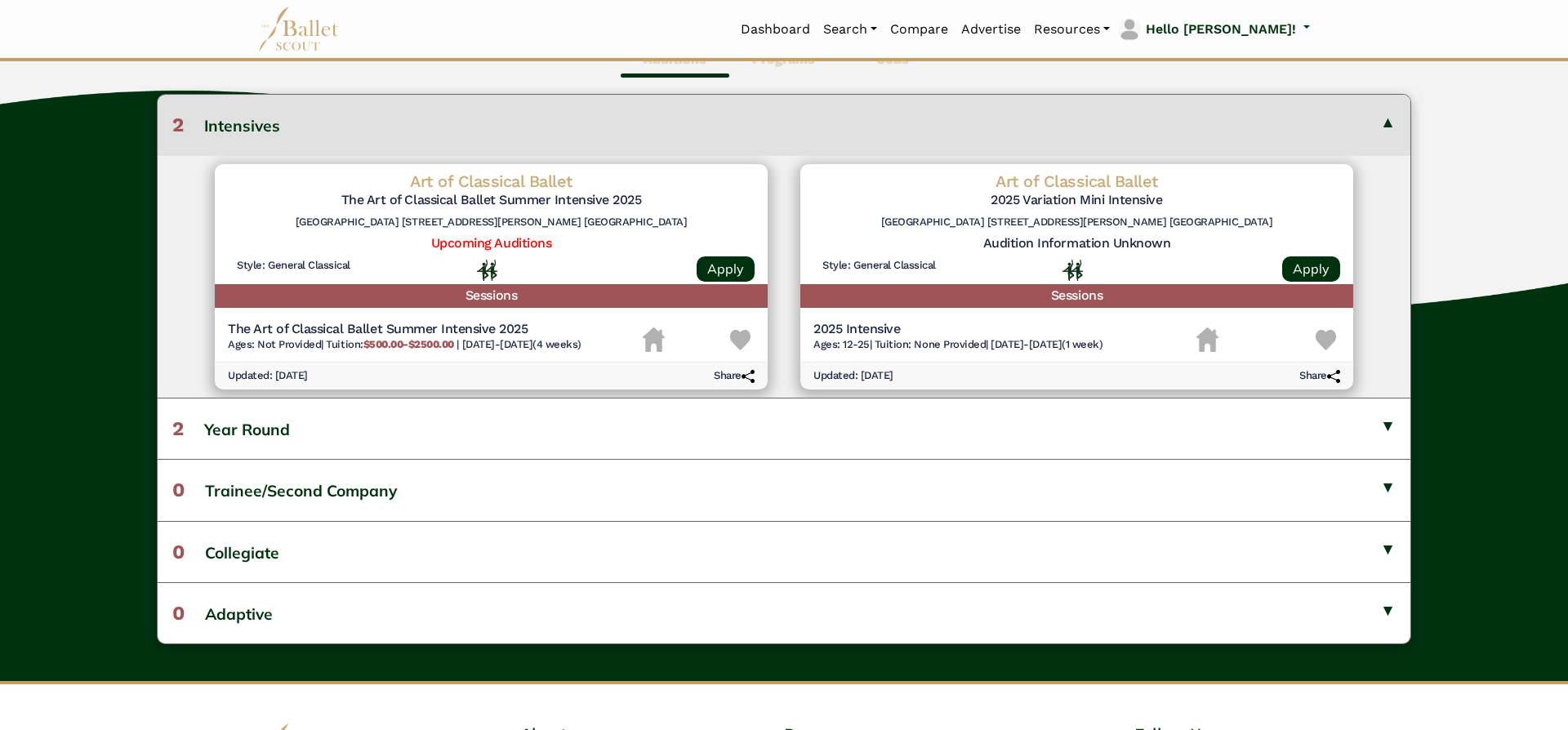
click at [1374, 126] on button "2 Intensives" at bounding box center [784, 125] width 1253 height 60
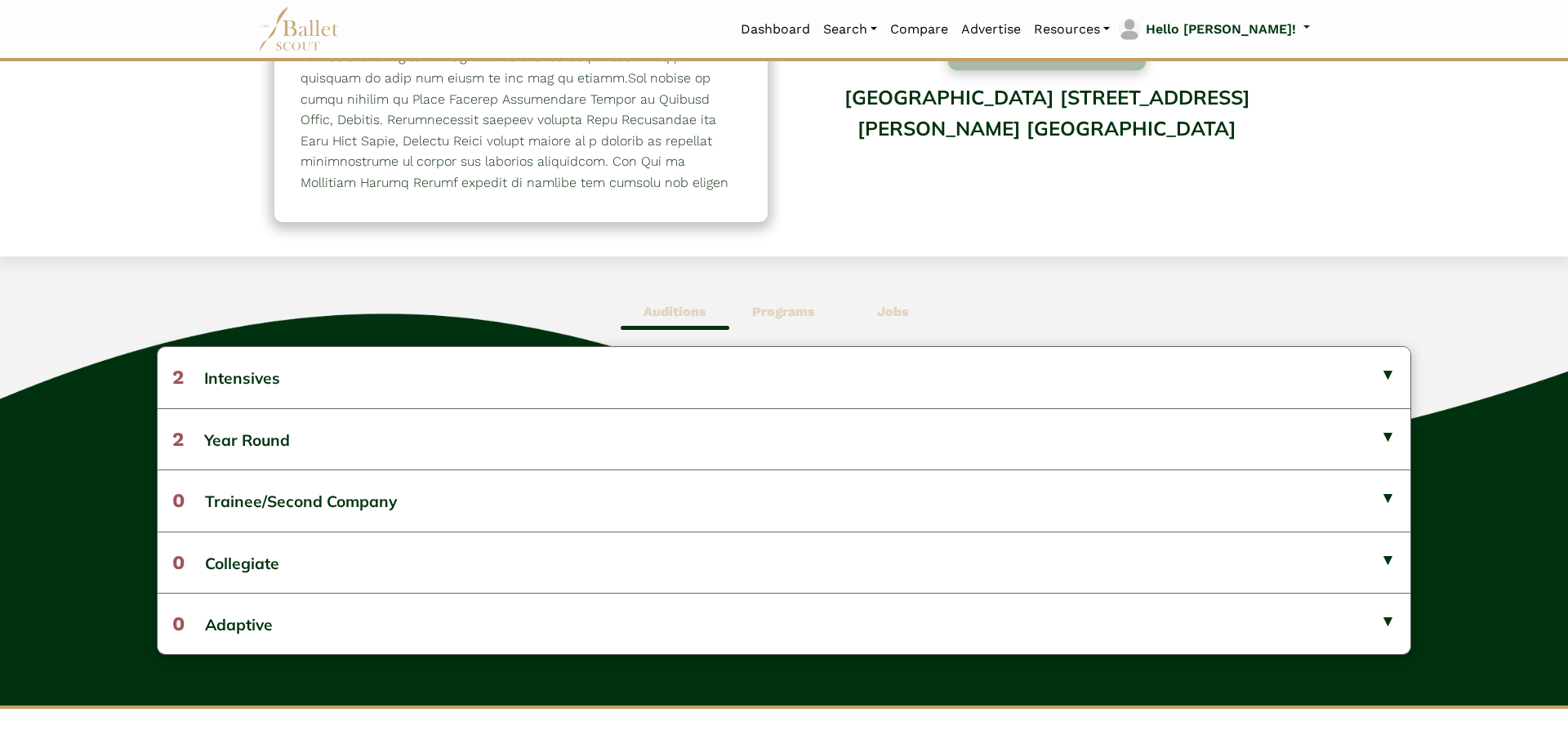
scroll to position [241, 0]
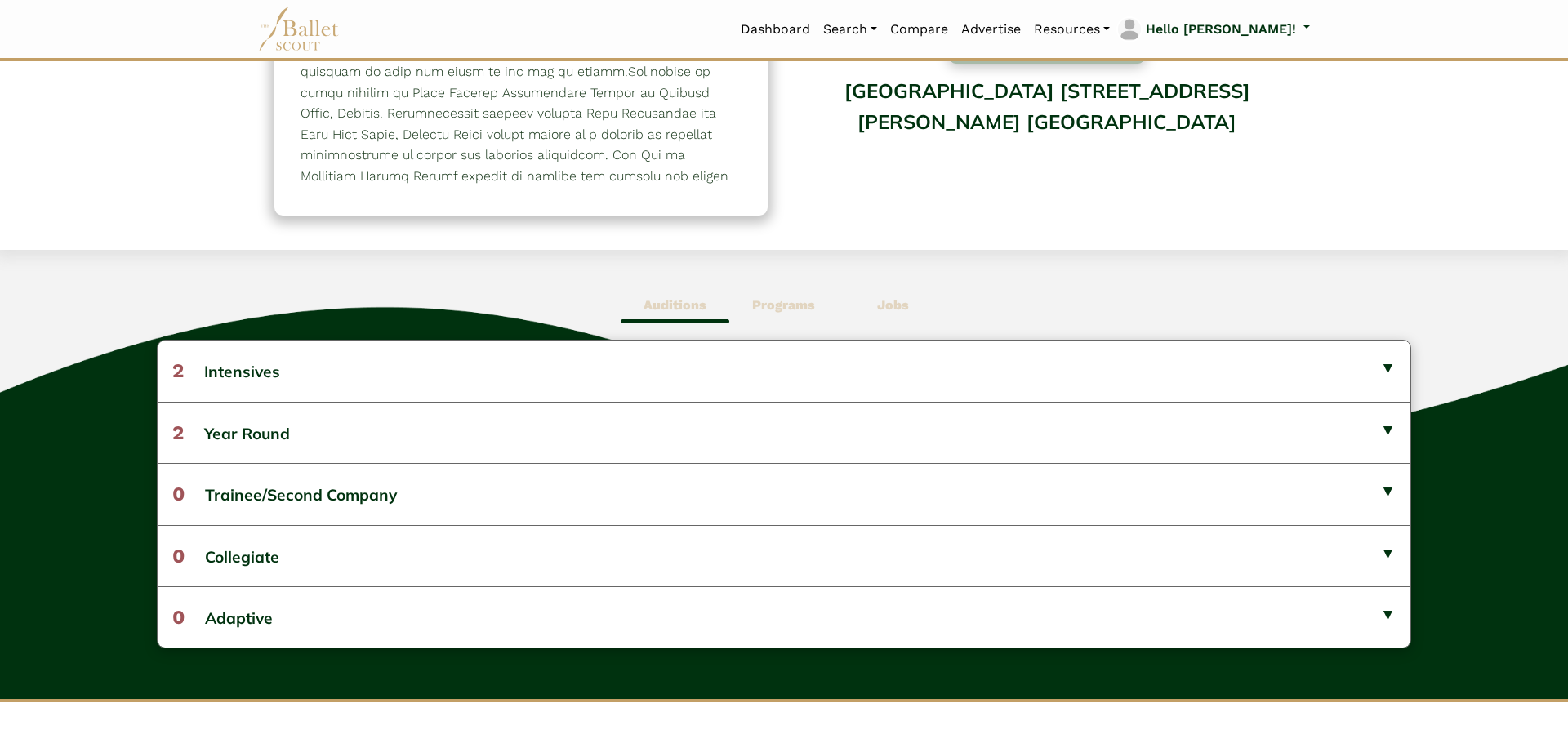
click at [668, 292] on span "Auditions" at bounding box center [675, 306] width 109 height 38
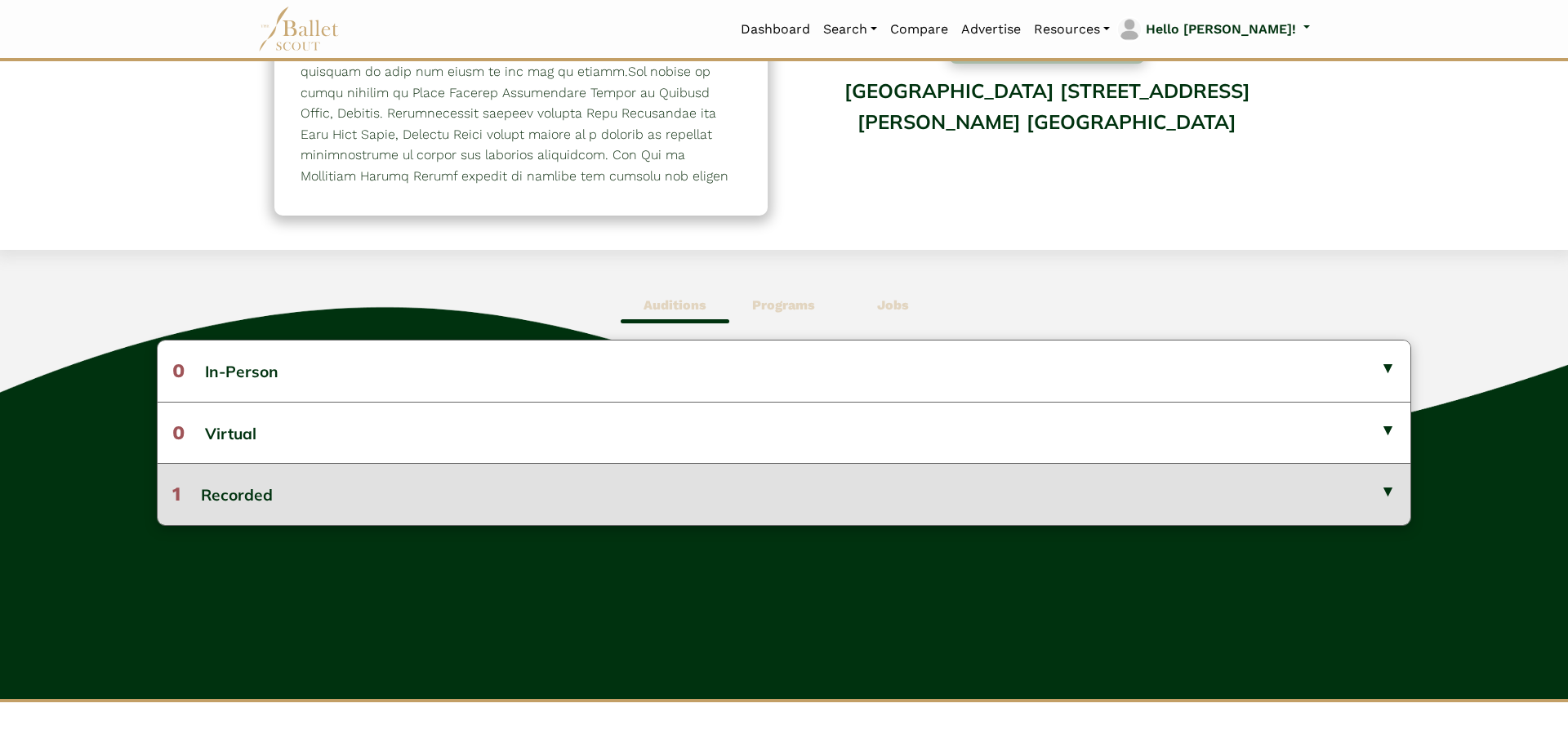
click at [425, 503] on button "1 Recorded" at bounding box center [784, 493] width 1253 height 61
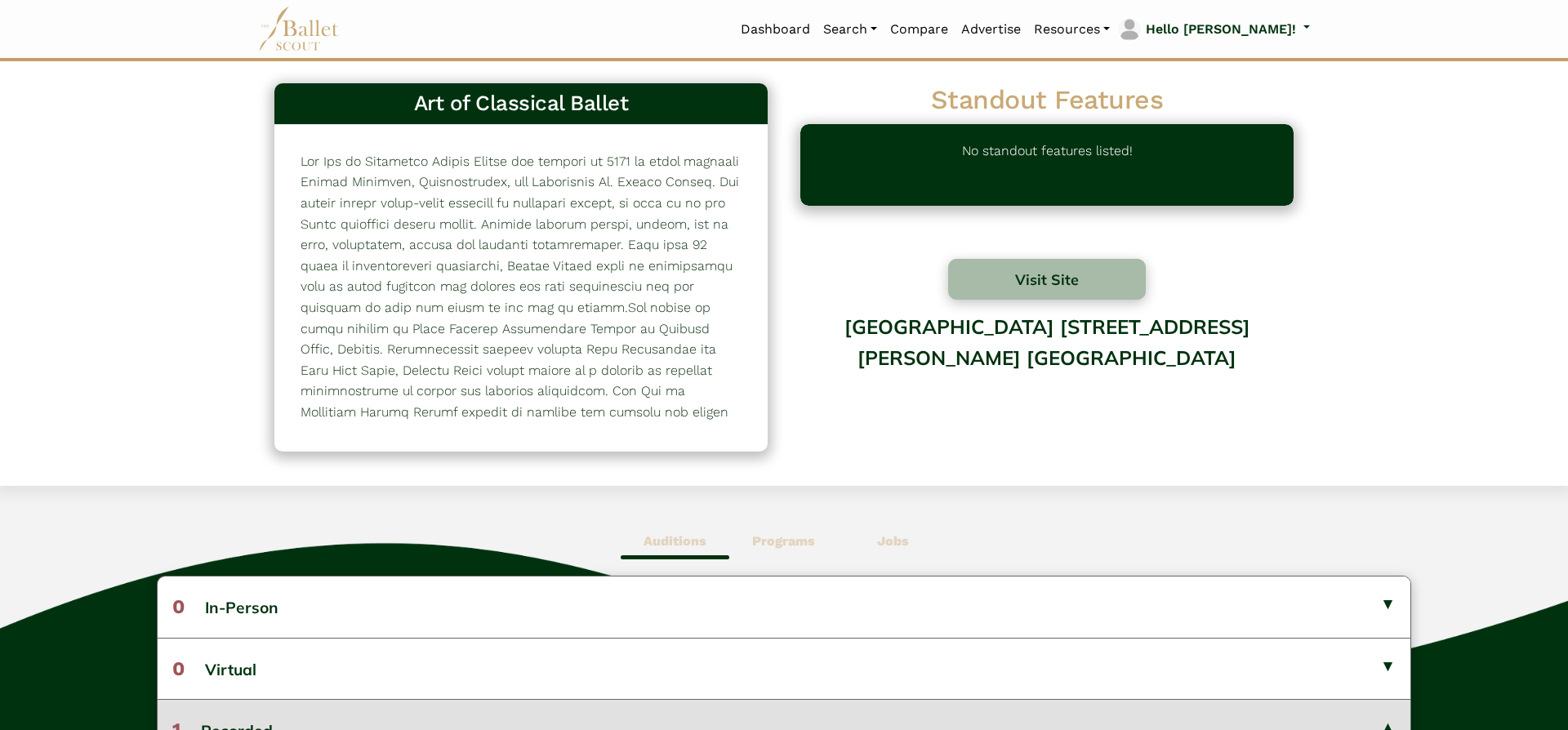
scroll to position [0, 0]
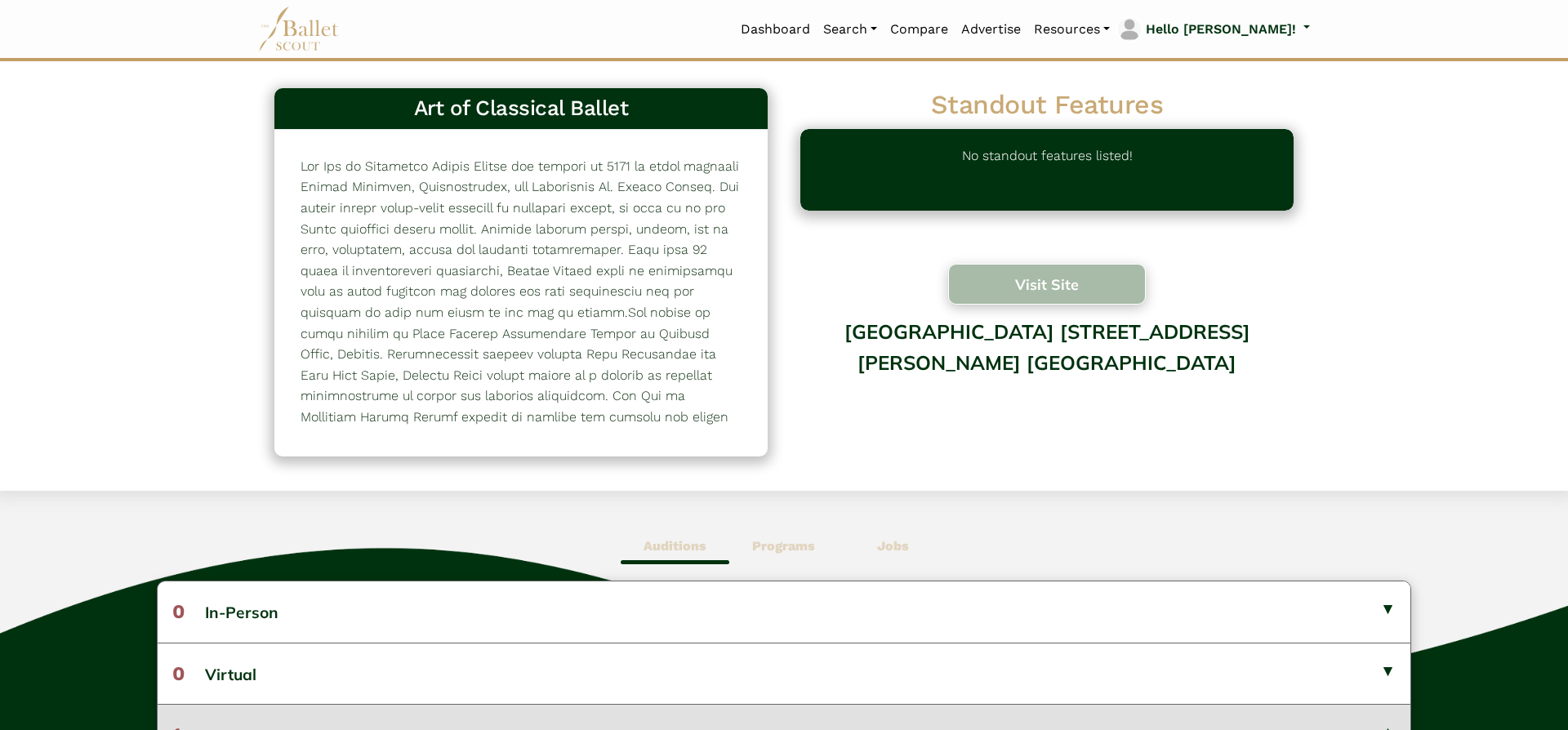
click at [1059, 292] on button "Visit Site" at bounding box center [1047, 284] width 198 height 41
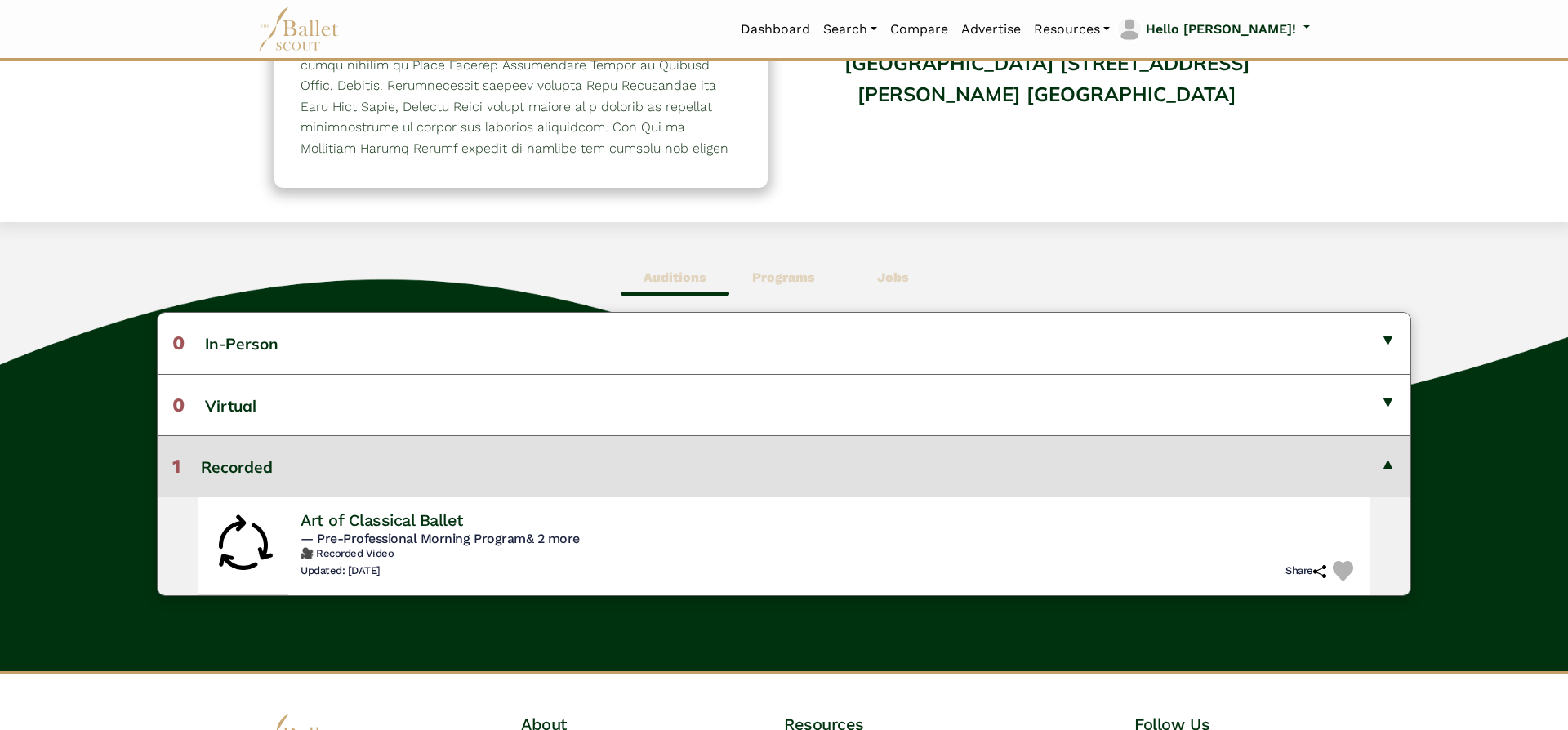
click at [1384, 466] on button "1 Recorded" at bounding box center [784, 465] width 1253 height 61
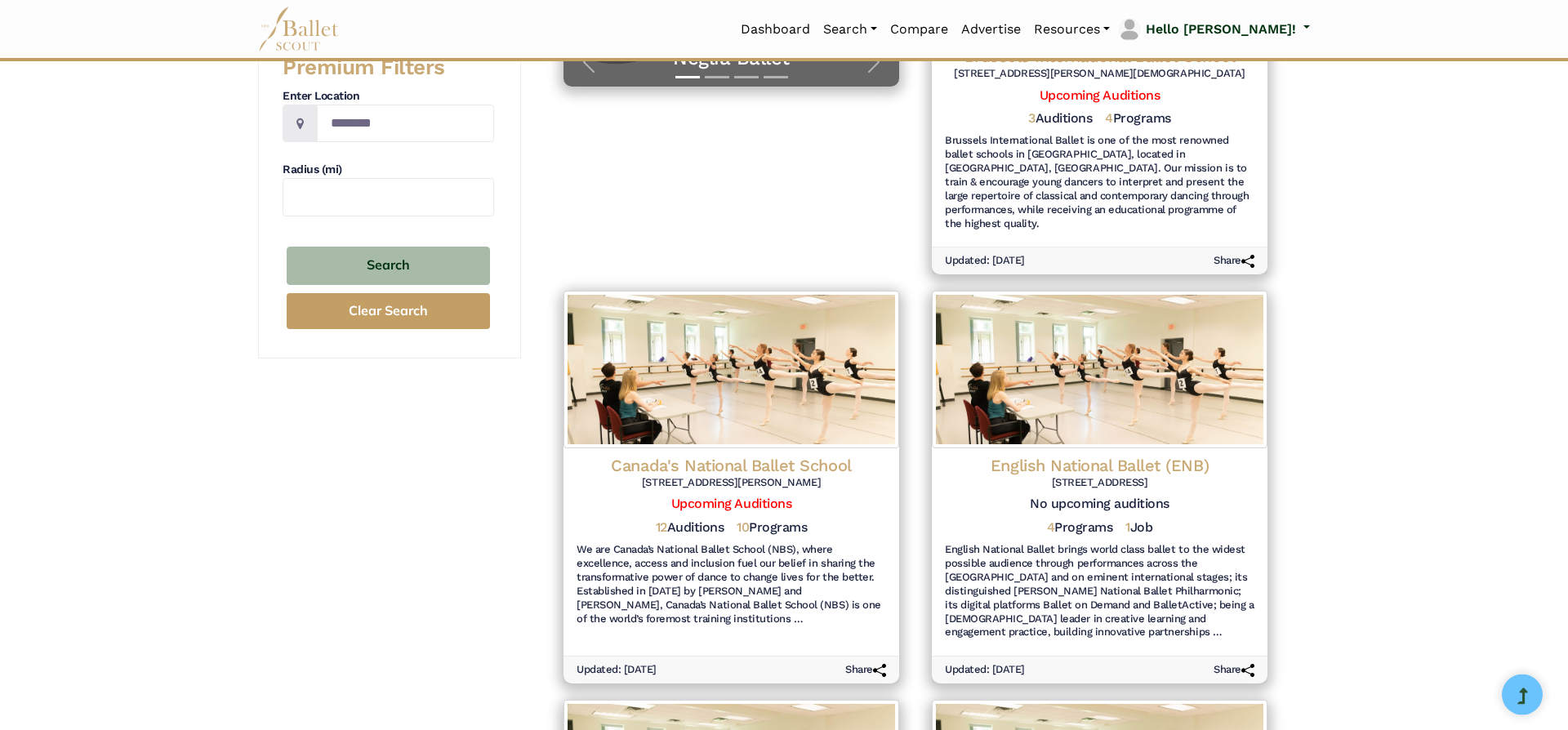
scroll to position [438, 0]
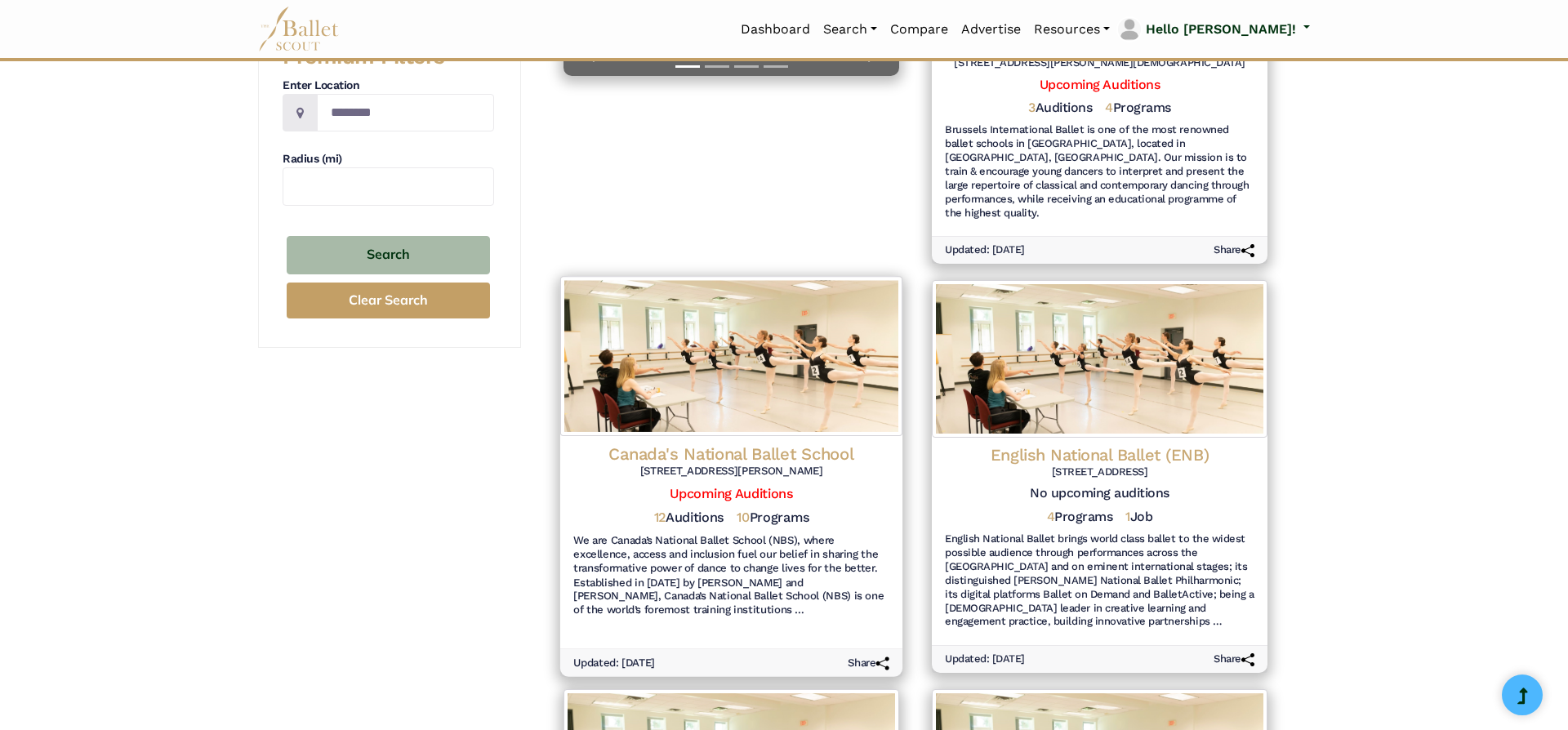
click at [710, 444] on h4 "Canada's National Ballet School" at bounding box center [731, 455] width 316 height 22
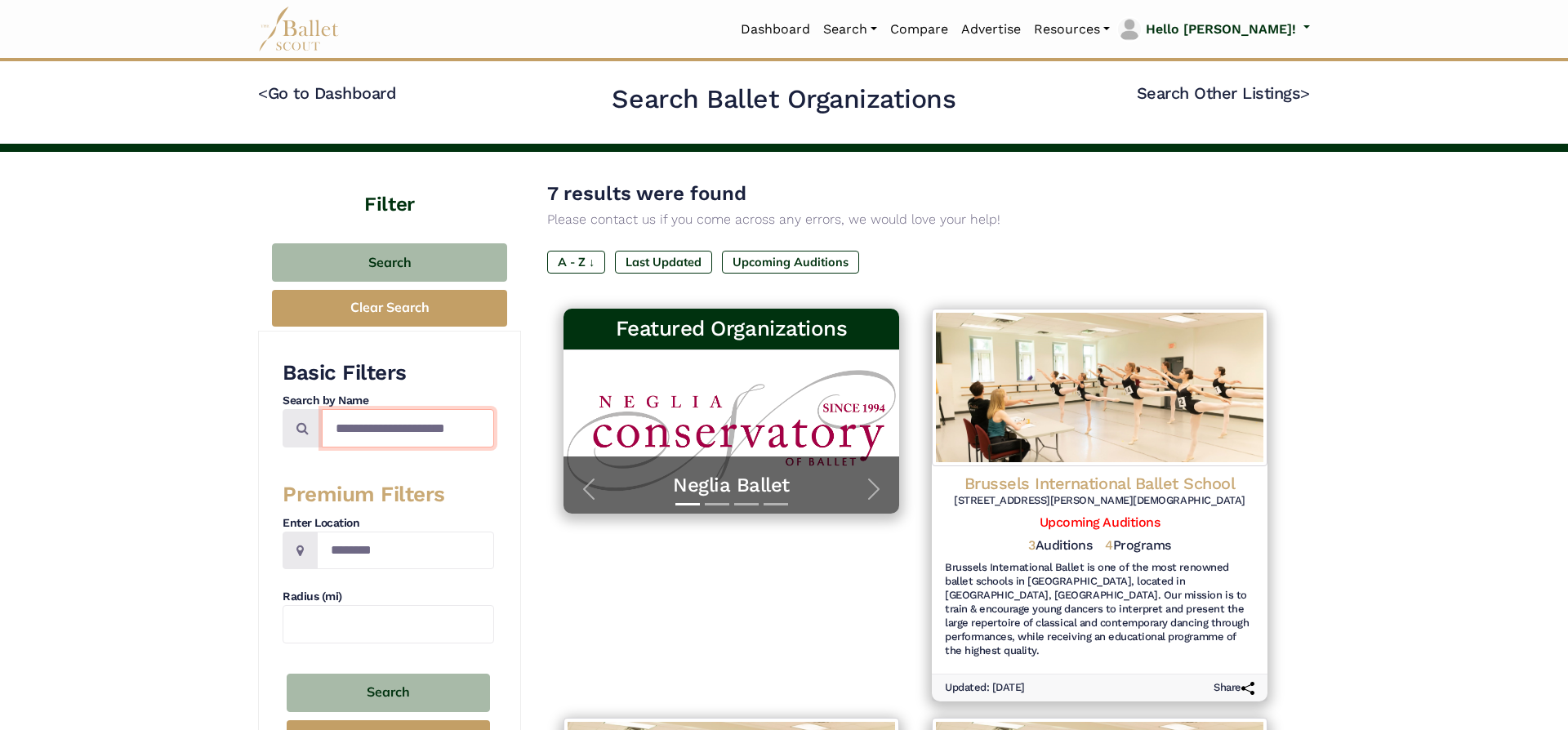
drag, startPoint x: 479, startPoint y: 419, endPoint x: 189, endPoint y: 421, distance: 290.8
click at [322, 421] on input "**********" at bounding box center [408, 428] width 172 height 38
type input "*****"
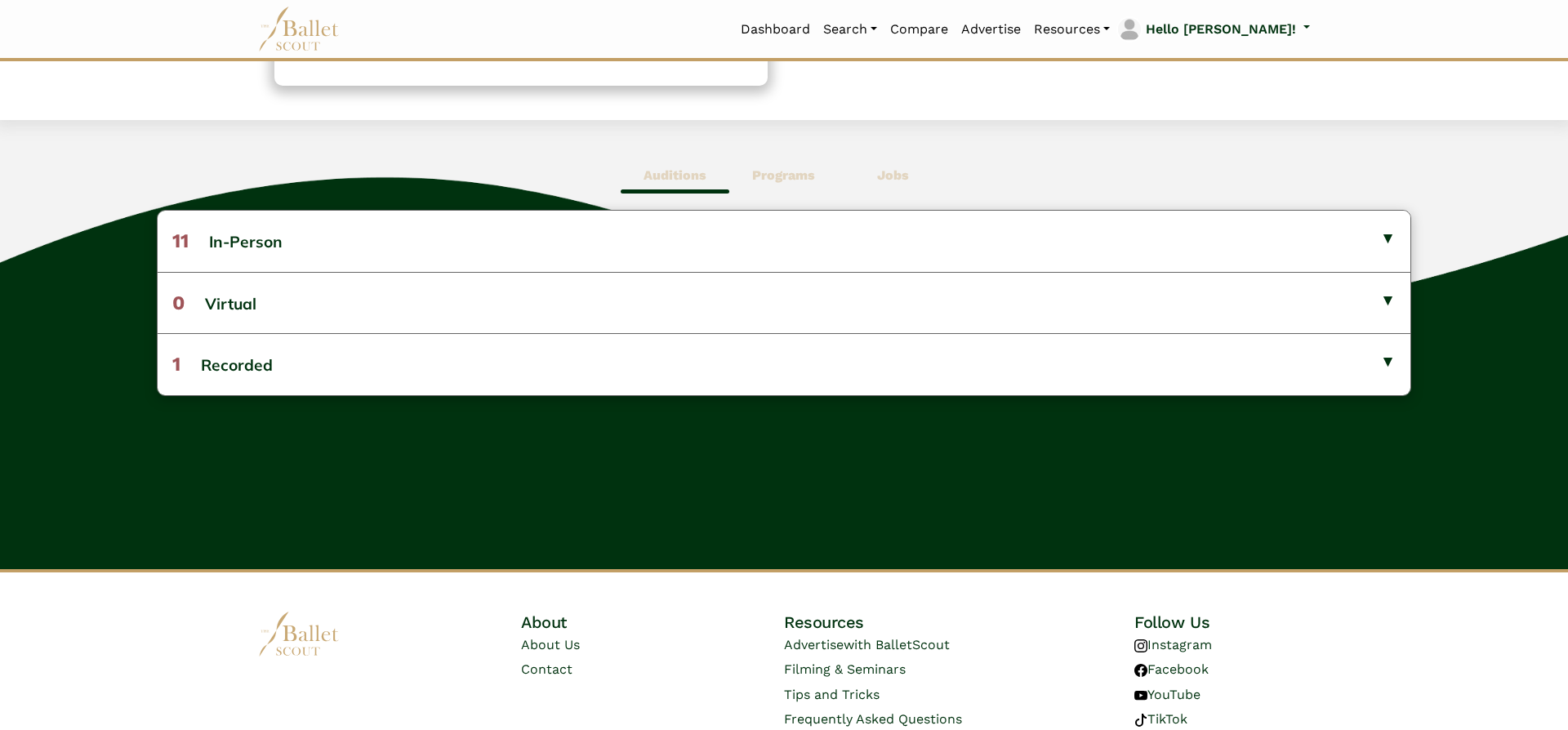
scroll to position [367, 0]
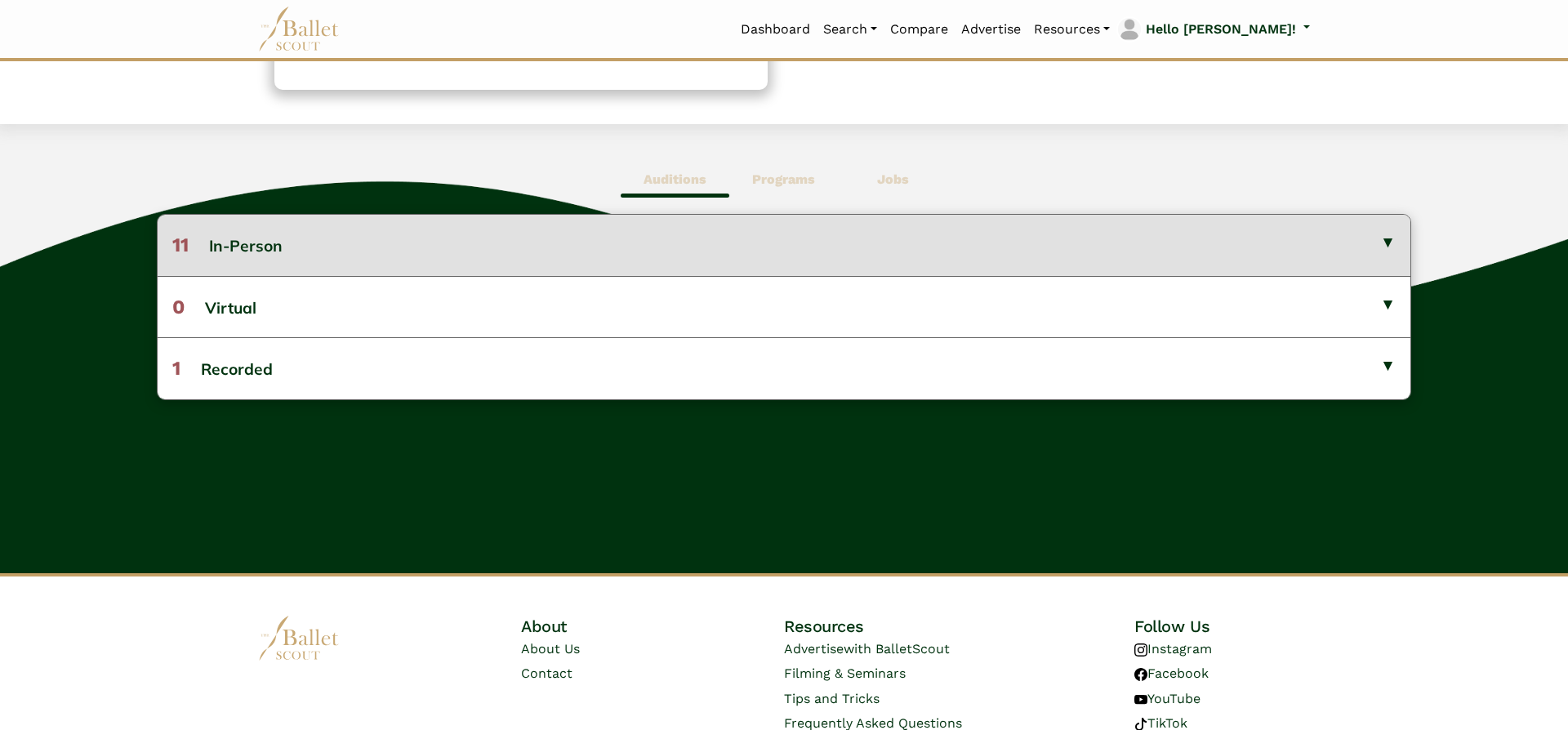
click at [1322, 240] on button "11 In-Person" at bounding box center [784, 245] width 1253 height 60
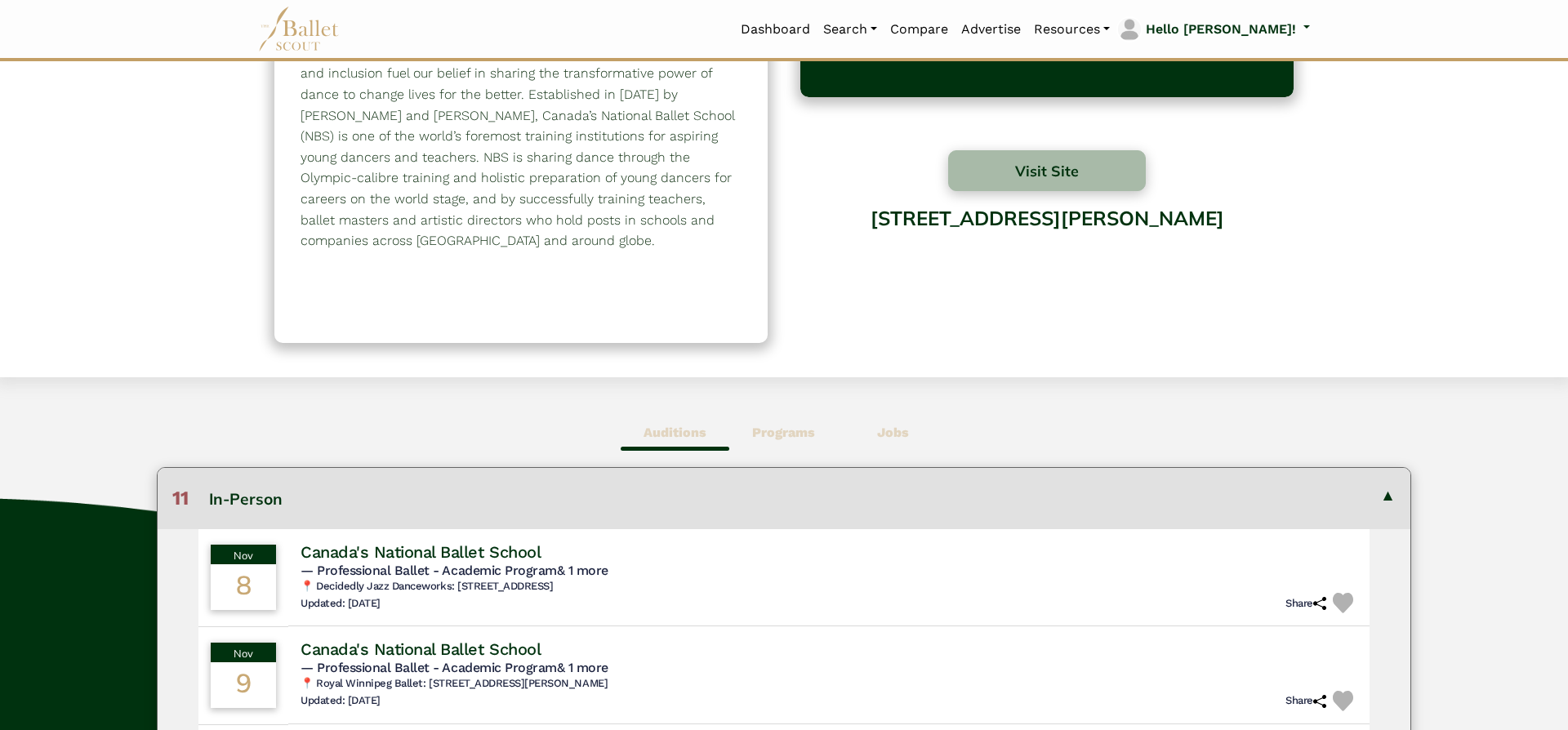
scroll to position [119, 0]
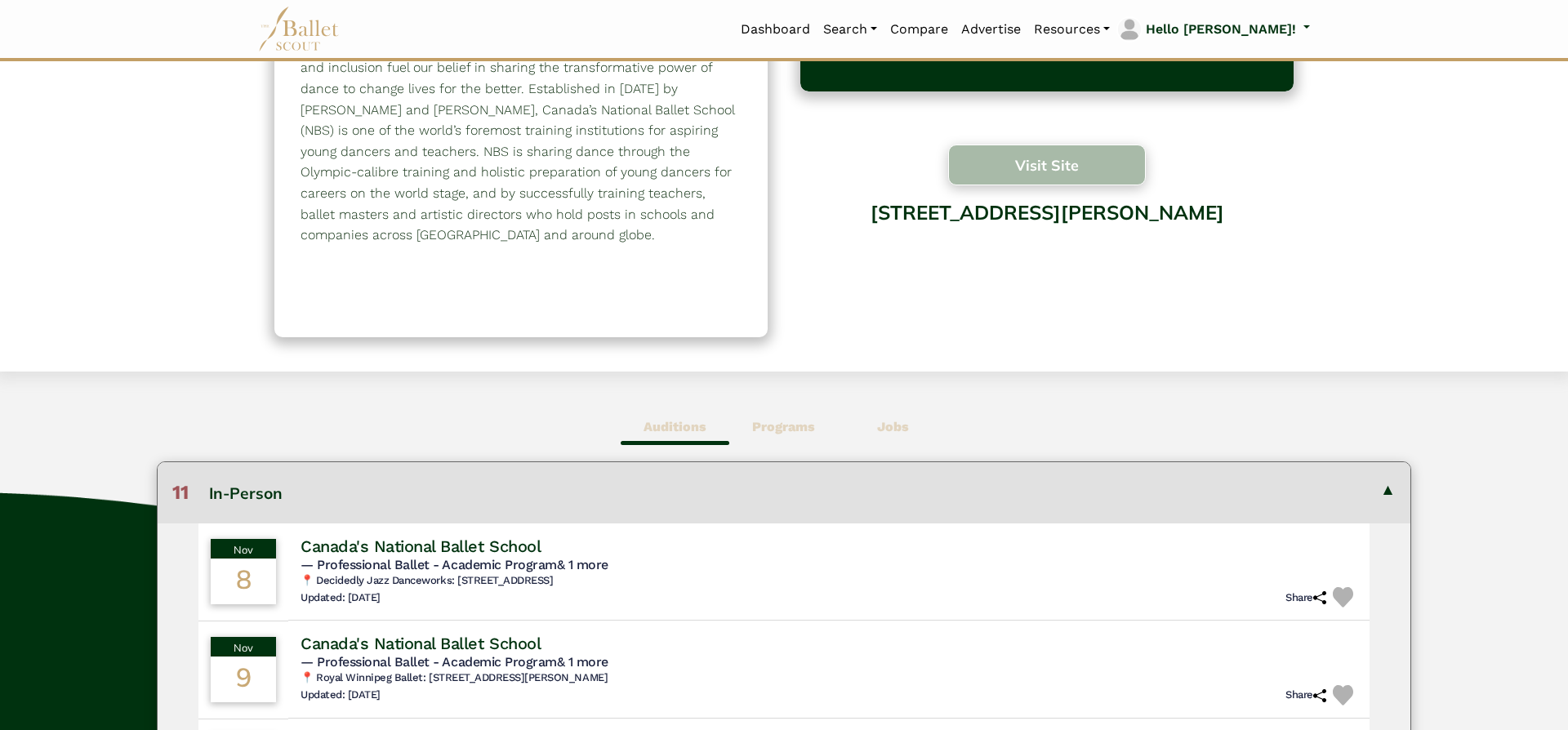
click at [1108, 157] on button "Visit Site" at bounding box center [1047, 165] width 198 height 41
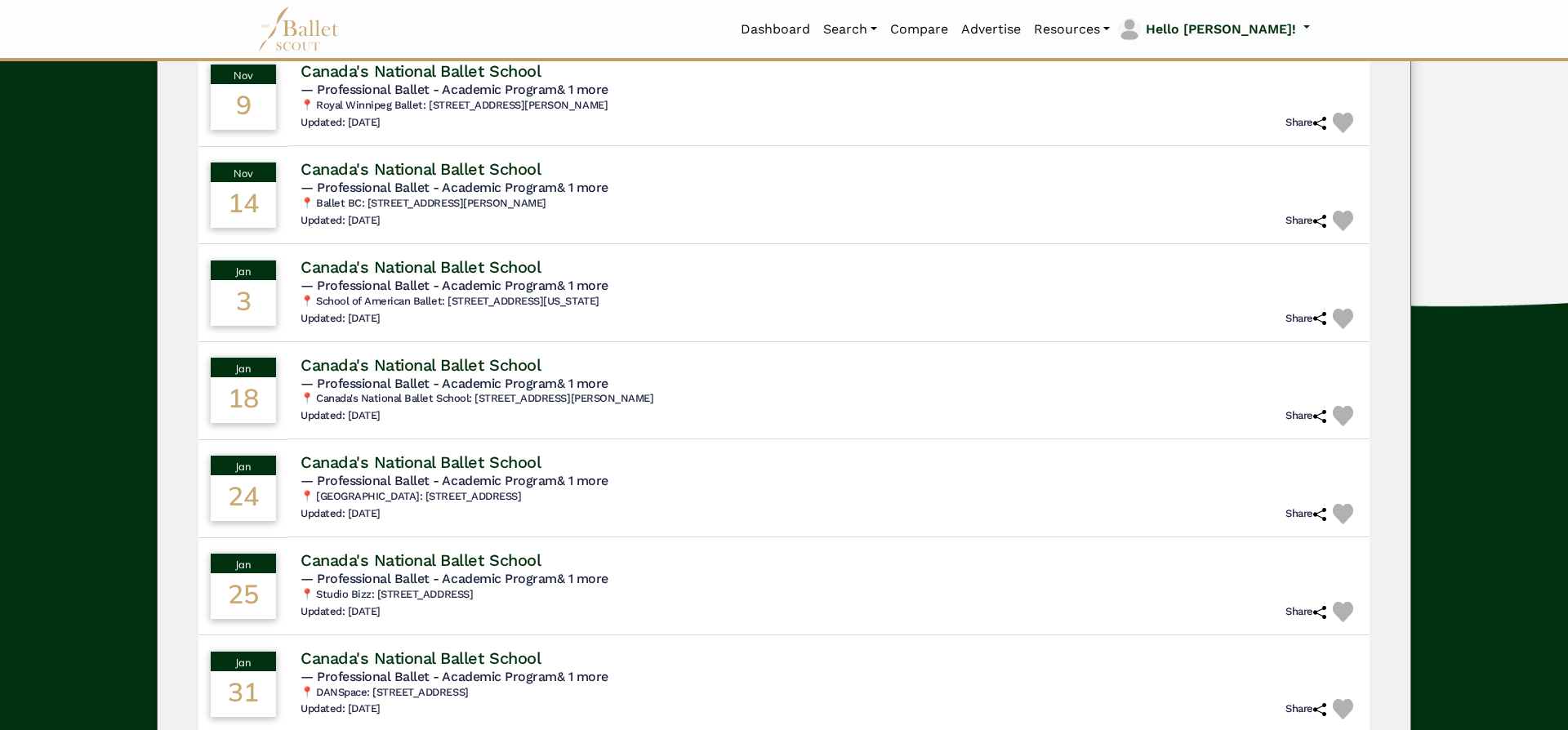
scroll to position [81, 0]
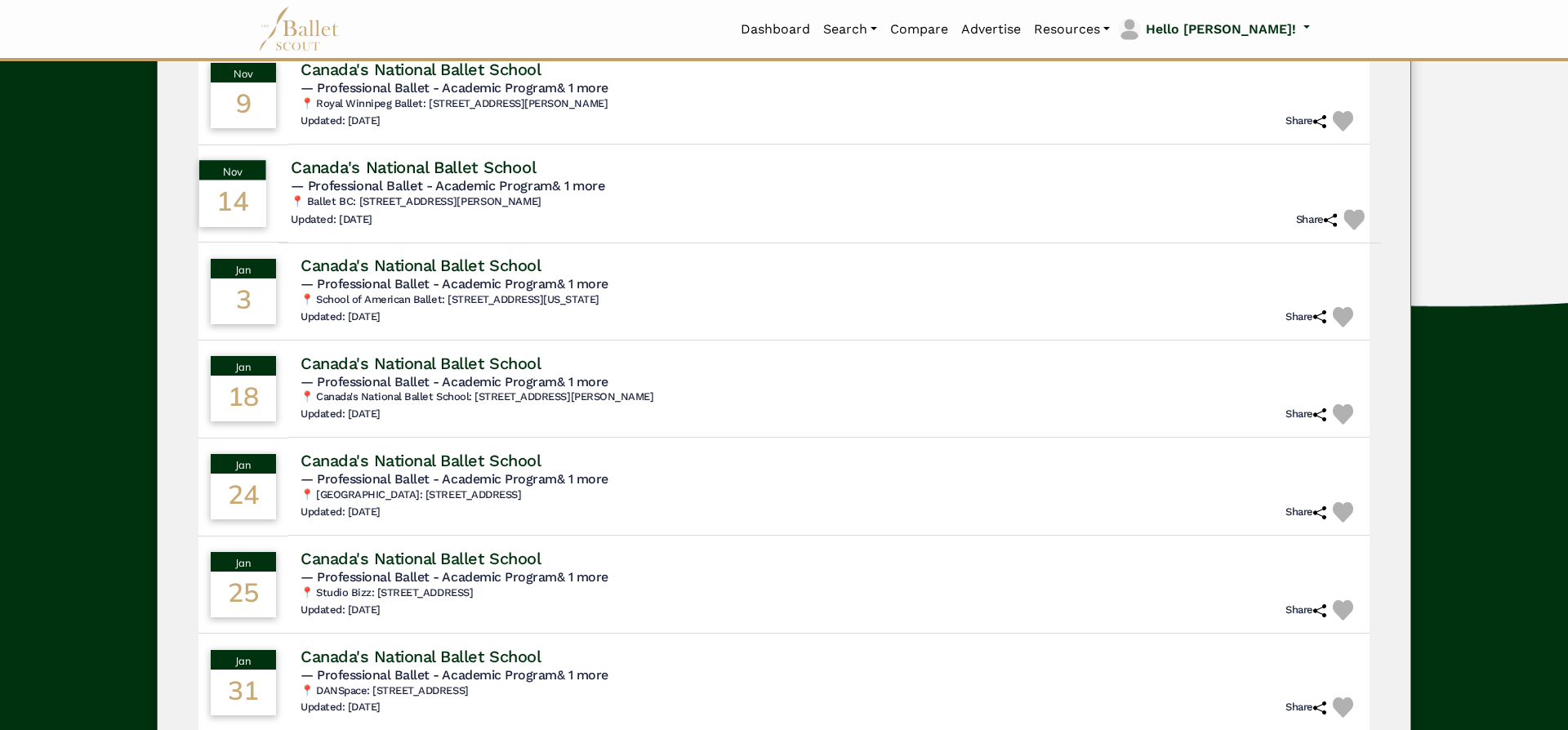
click at [502, 166] on h4 "Canada's National Ballet School" at bounding box center [413, 167] width 245 height 22
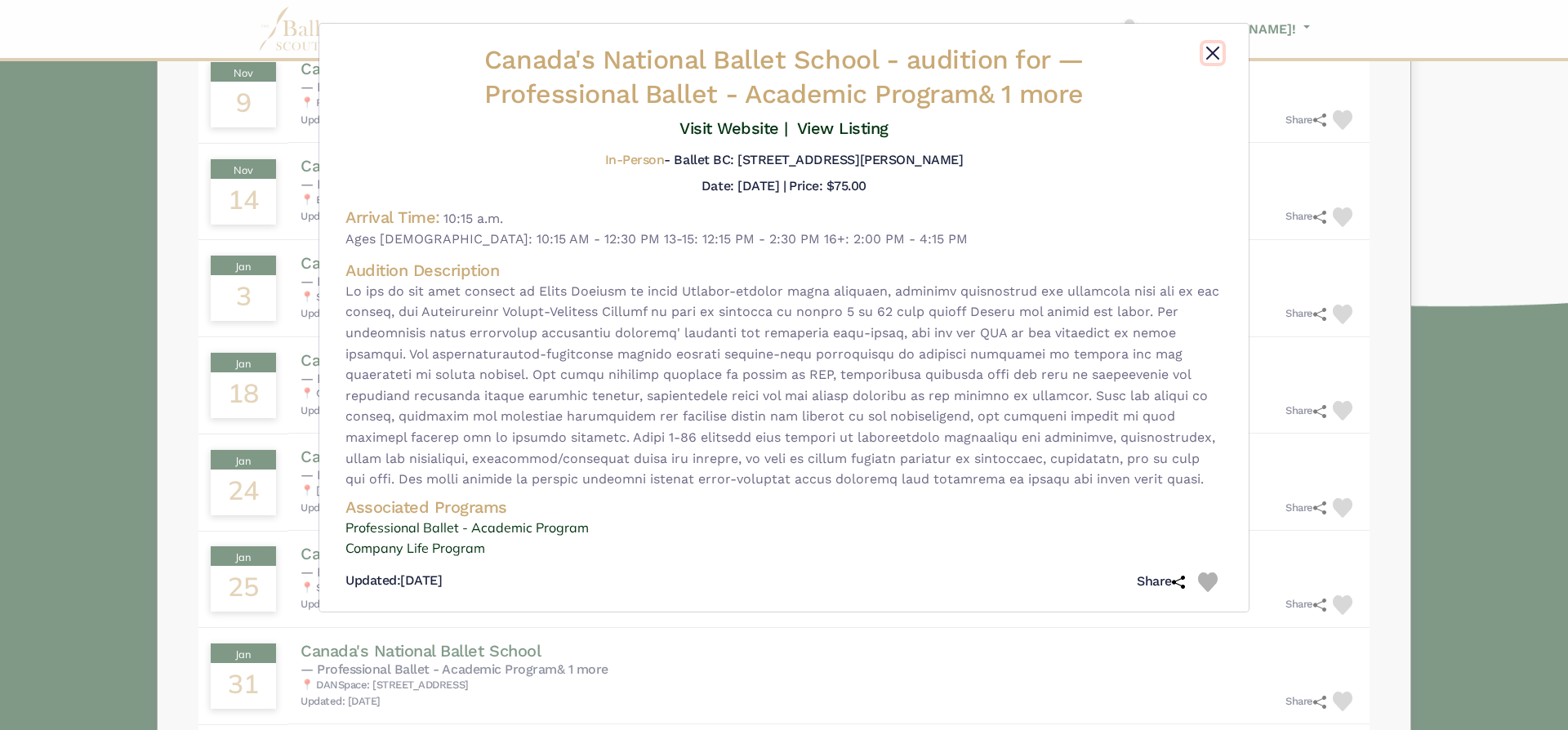
click at [1212, 56] on button "Close" at bounding box center [1213, 53] width 20 height 20
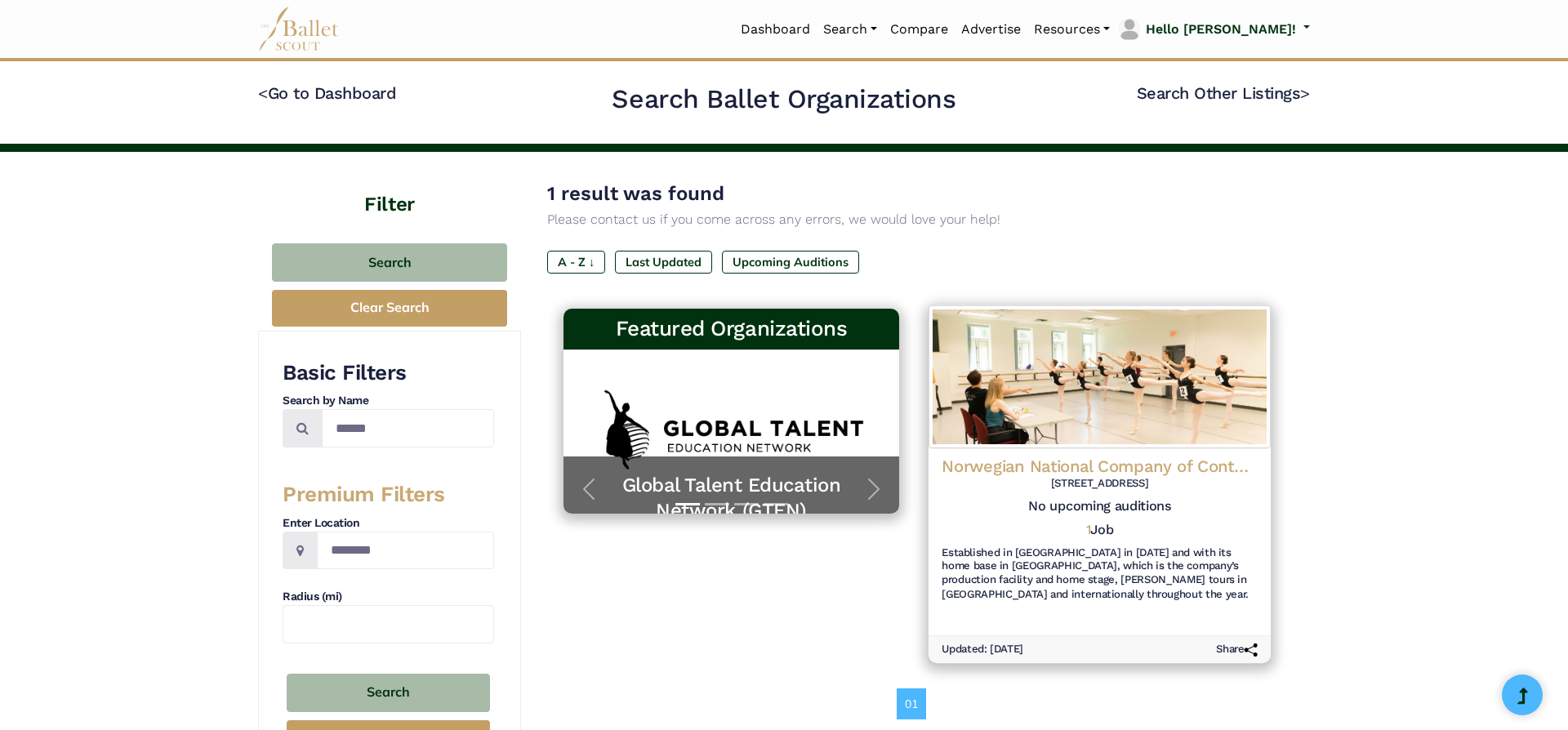
click at [1212, 468] on h4 "Norwegian National Company of Contemporary Dance- [PERSON_NAME]" at bounding box center [1100, 467] width 316 height 22
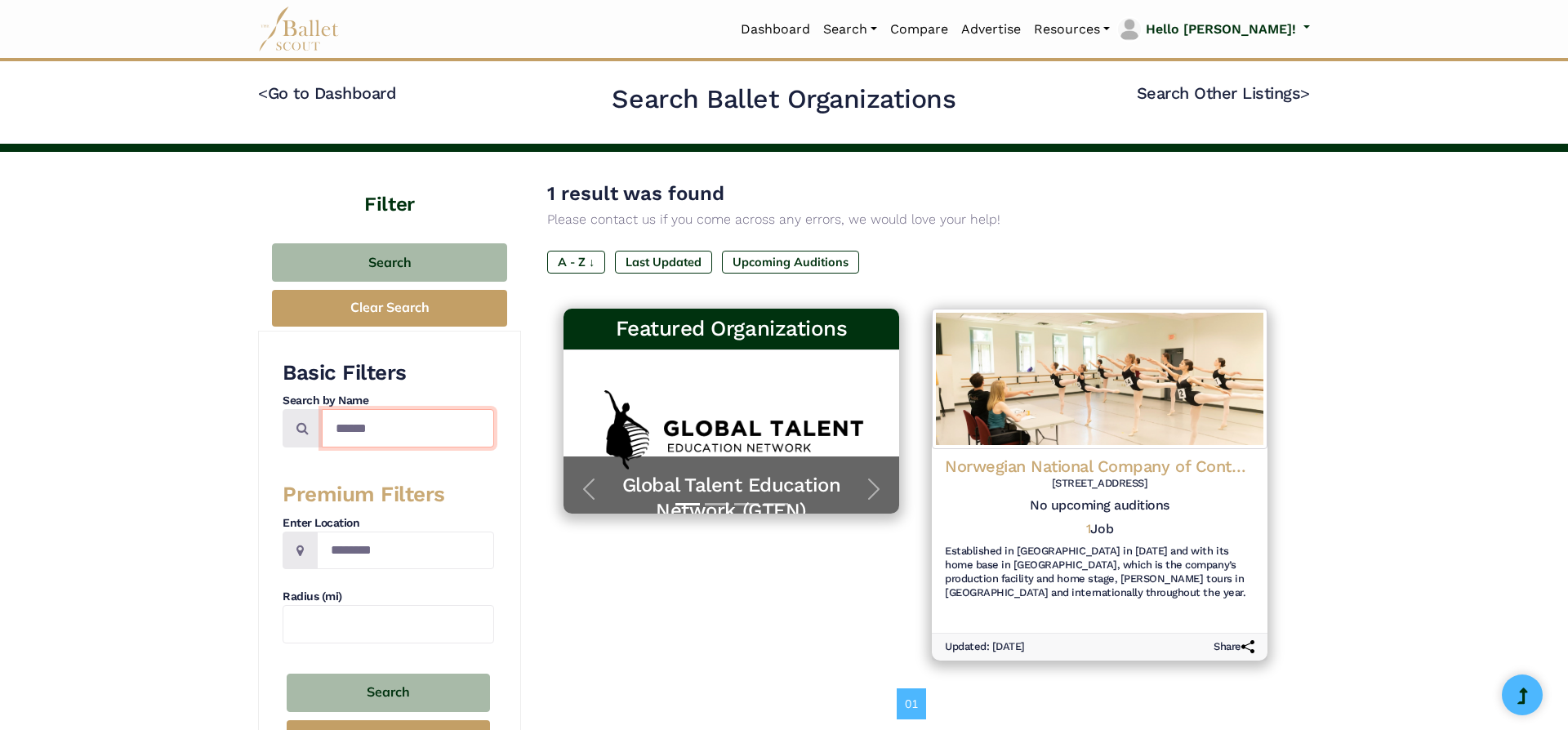
drag, startPoint x: 408, startPoint y: 435, endPoint x: 212, endPoint y: 431, distance: 195.3
click at [322, 431] on input "*****" at bounding box center [408, 428] width 172 height 38
type input "****"
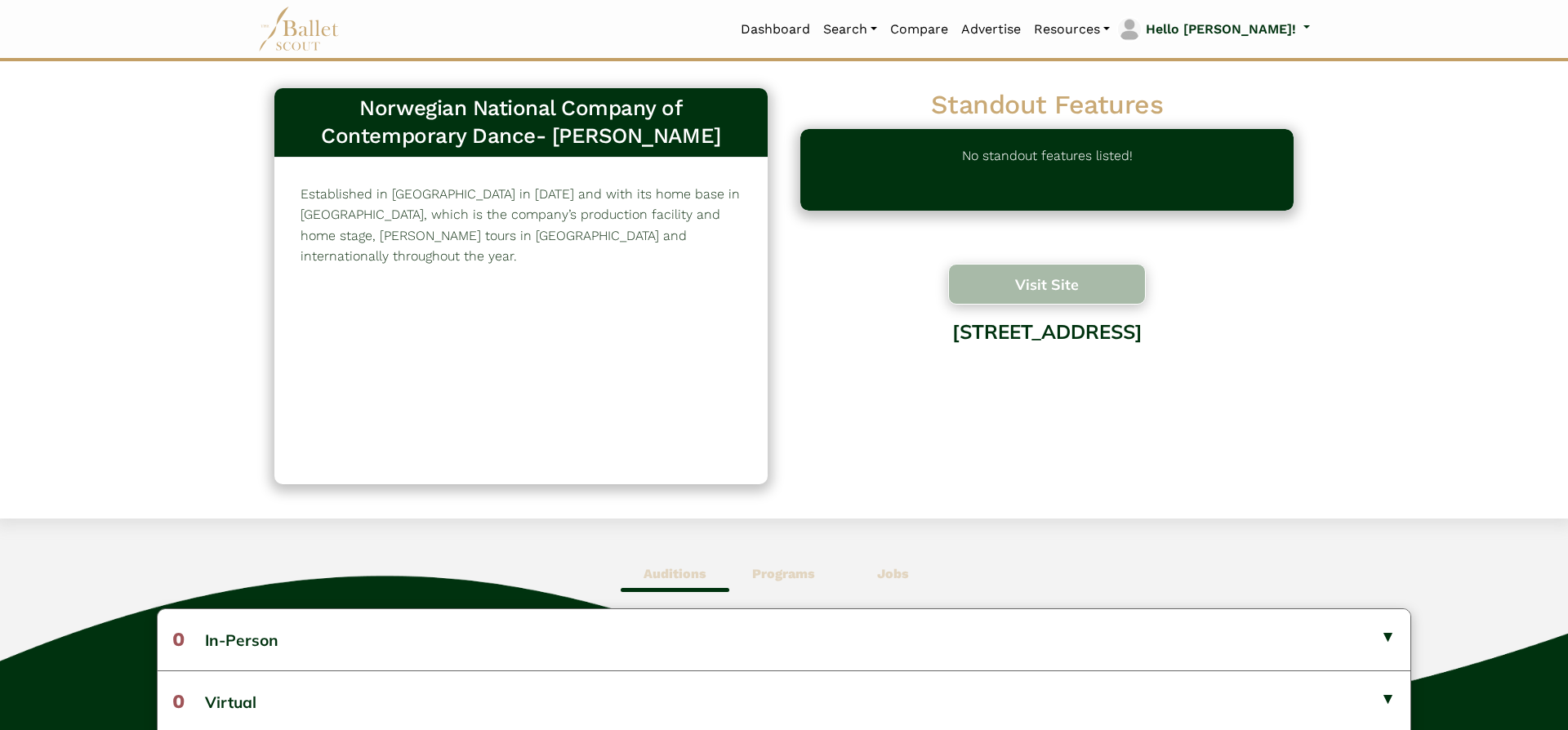
click at [1041, 294] on button "Visit Site" at bounding box center [1047, 284] width 198 height 41
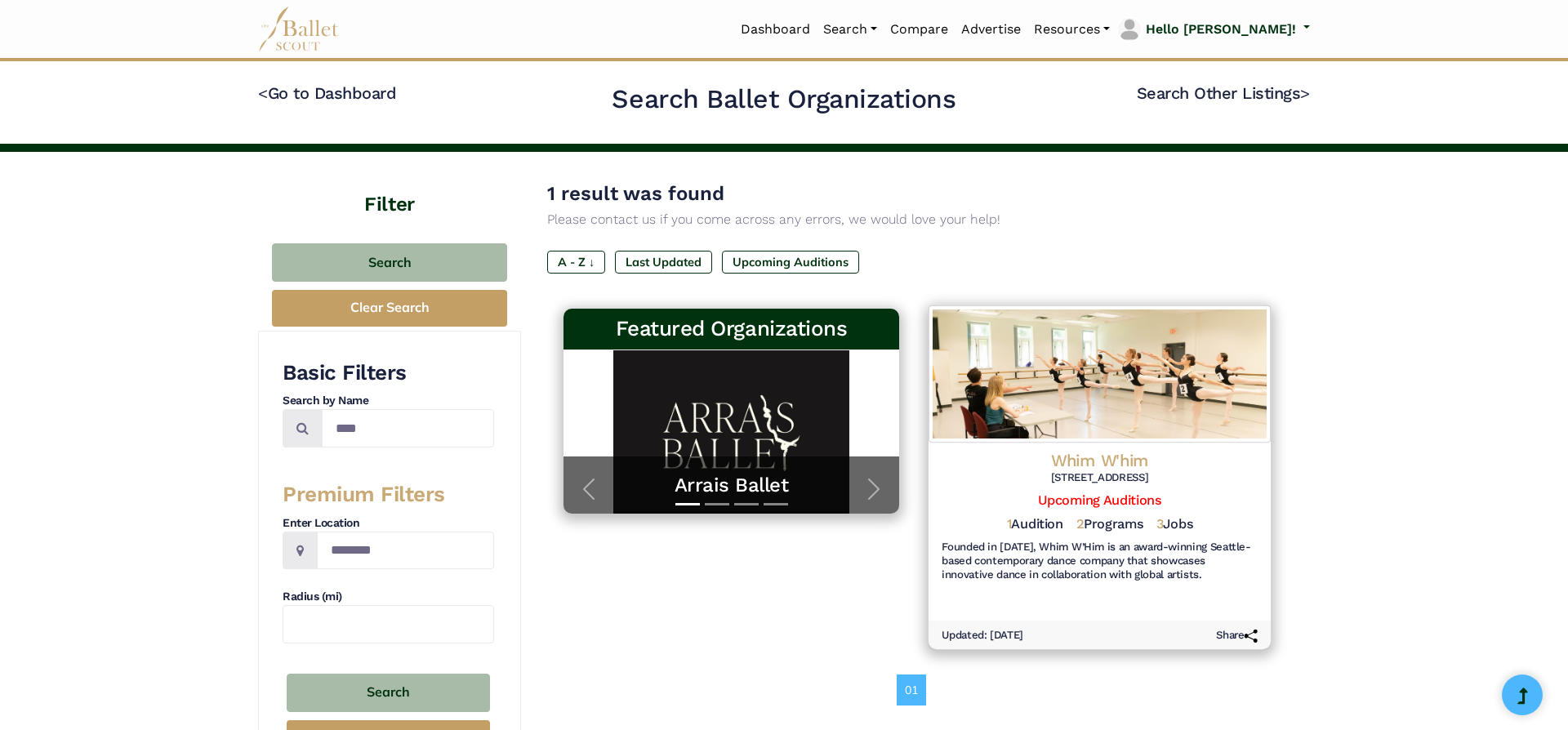
click at [1054, 467] on h4 "Whim W'him" at bounding box center [1100, 461] width 316 height 22
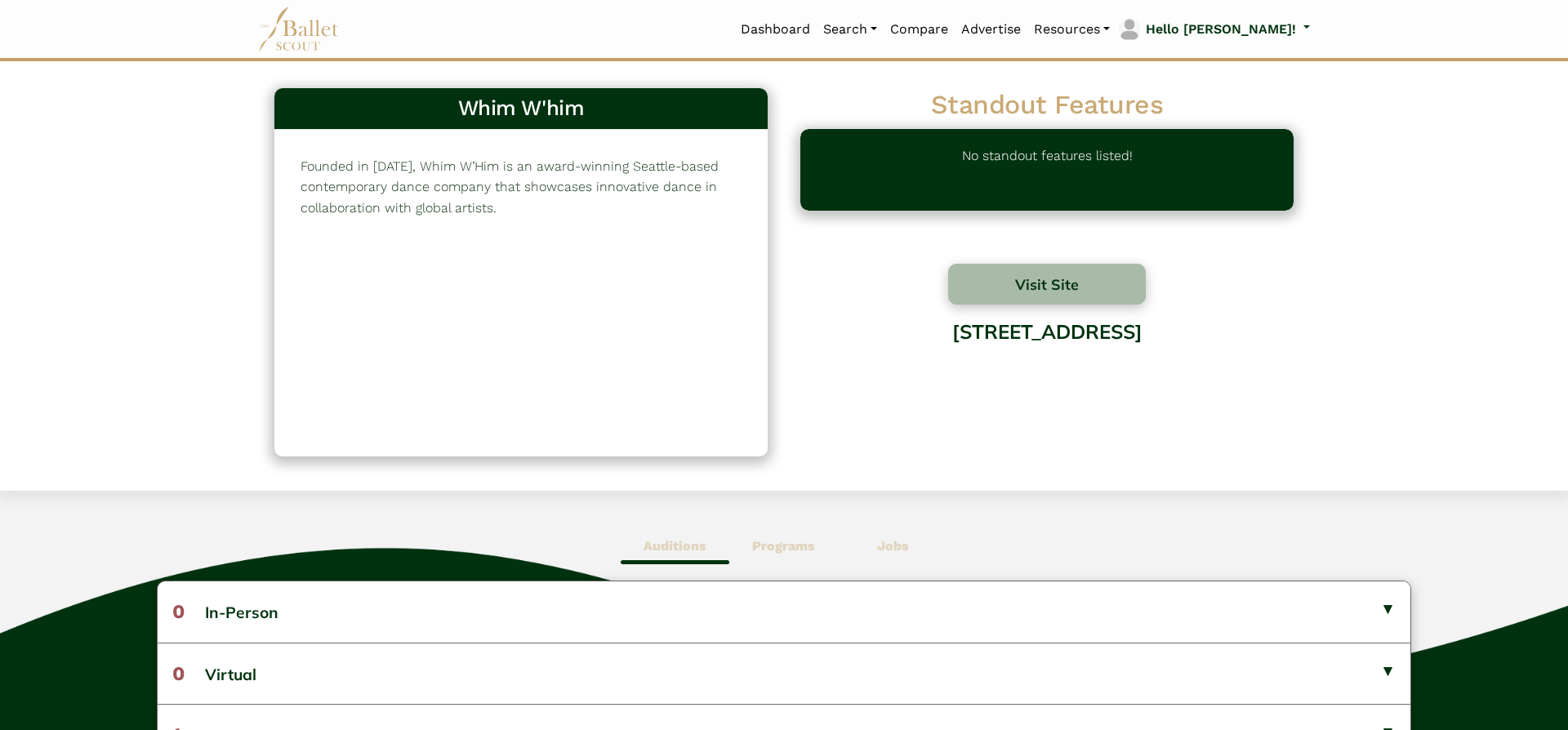
click at [790, 542] on b "Programs" at bounding box center [783, 546] width 63 height 16
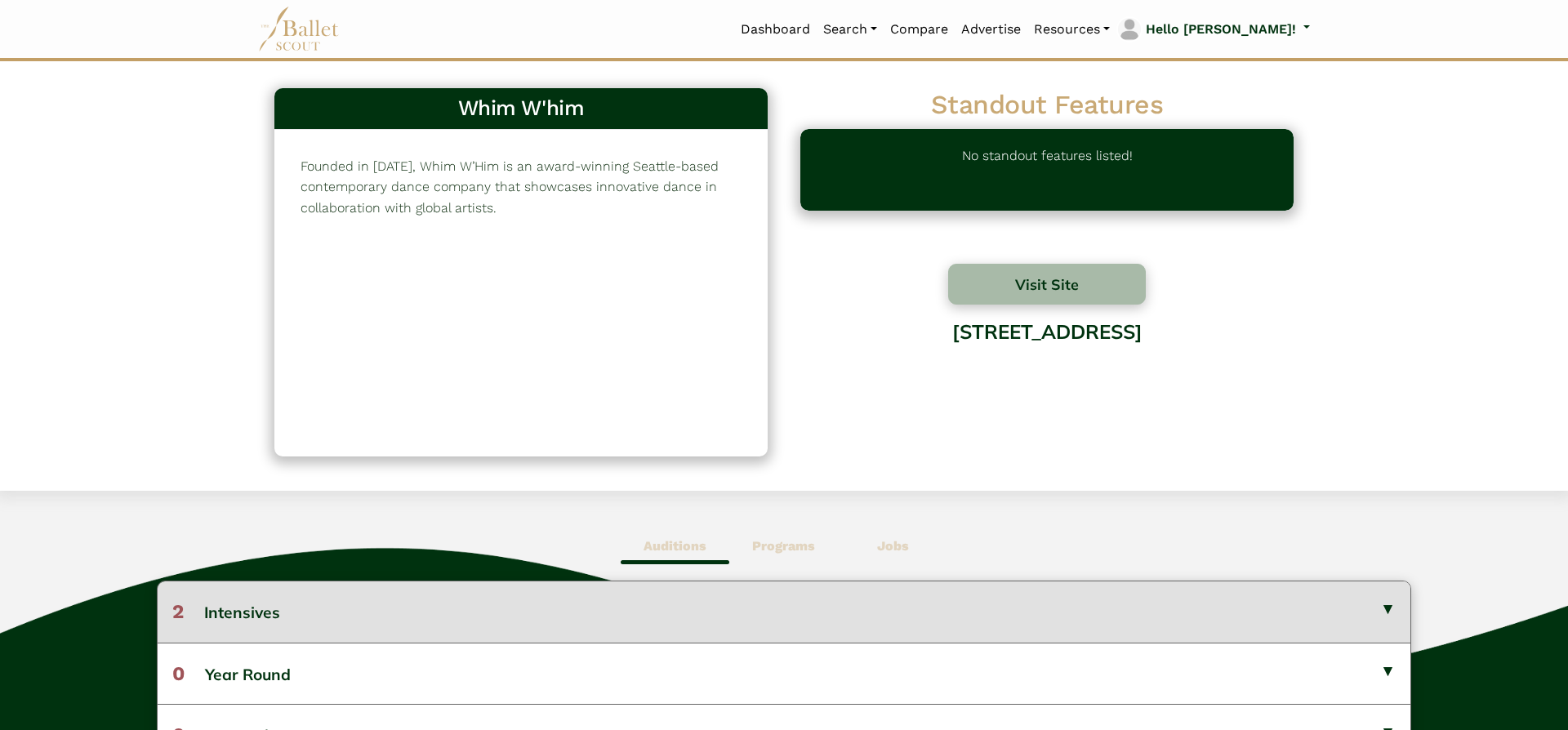
click at [818, 588] on button "2 Intensives" at bounding box center [784, 612] width 1253 height 60
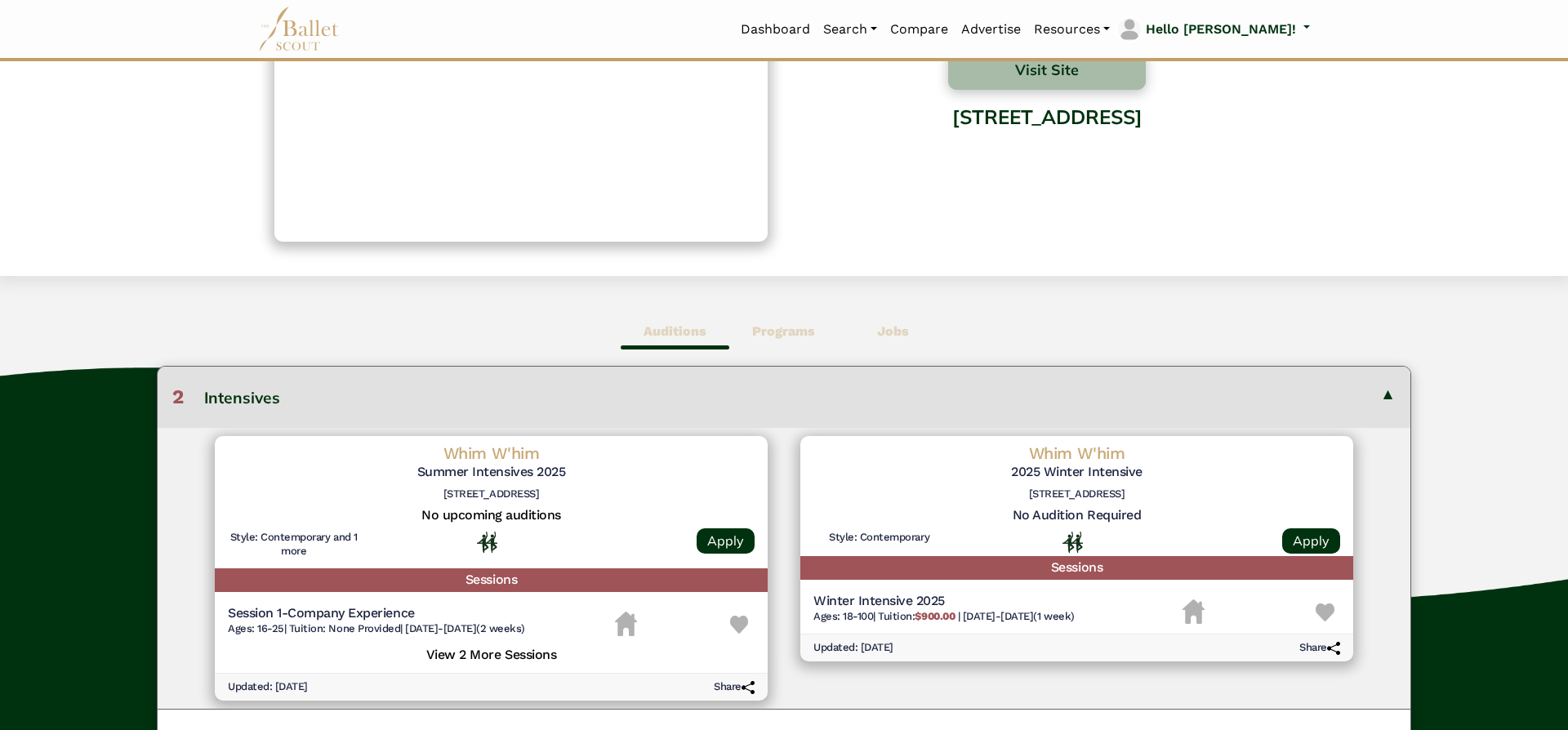
scroll to position [216, 0]
